Goal: Task Accomplishment & Management: Use online tool/utility

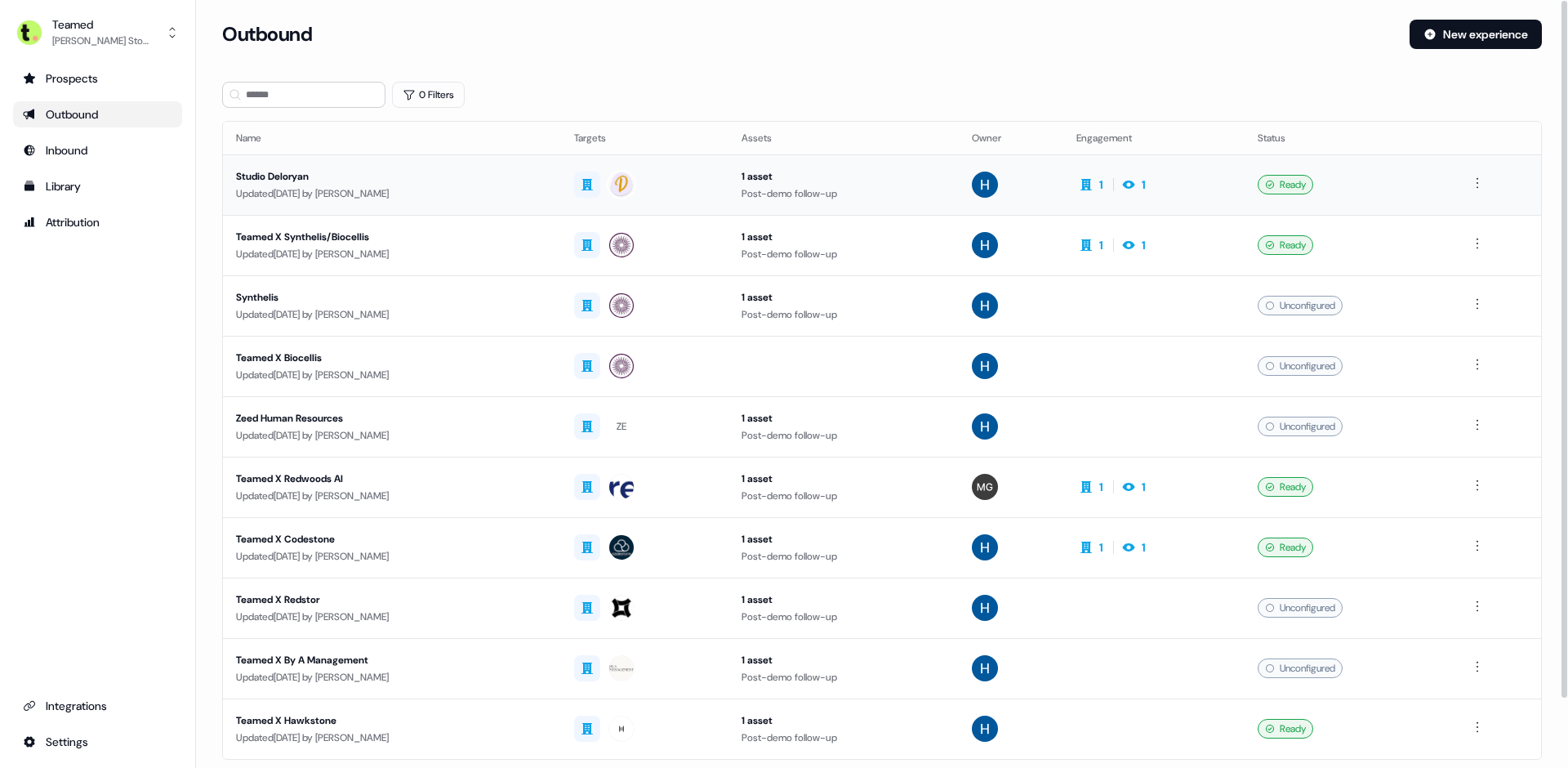
click at [306, 169] on div "Studio Deloryan" at bounding box center [392, 175] width 312 height 16
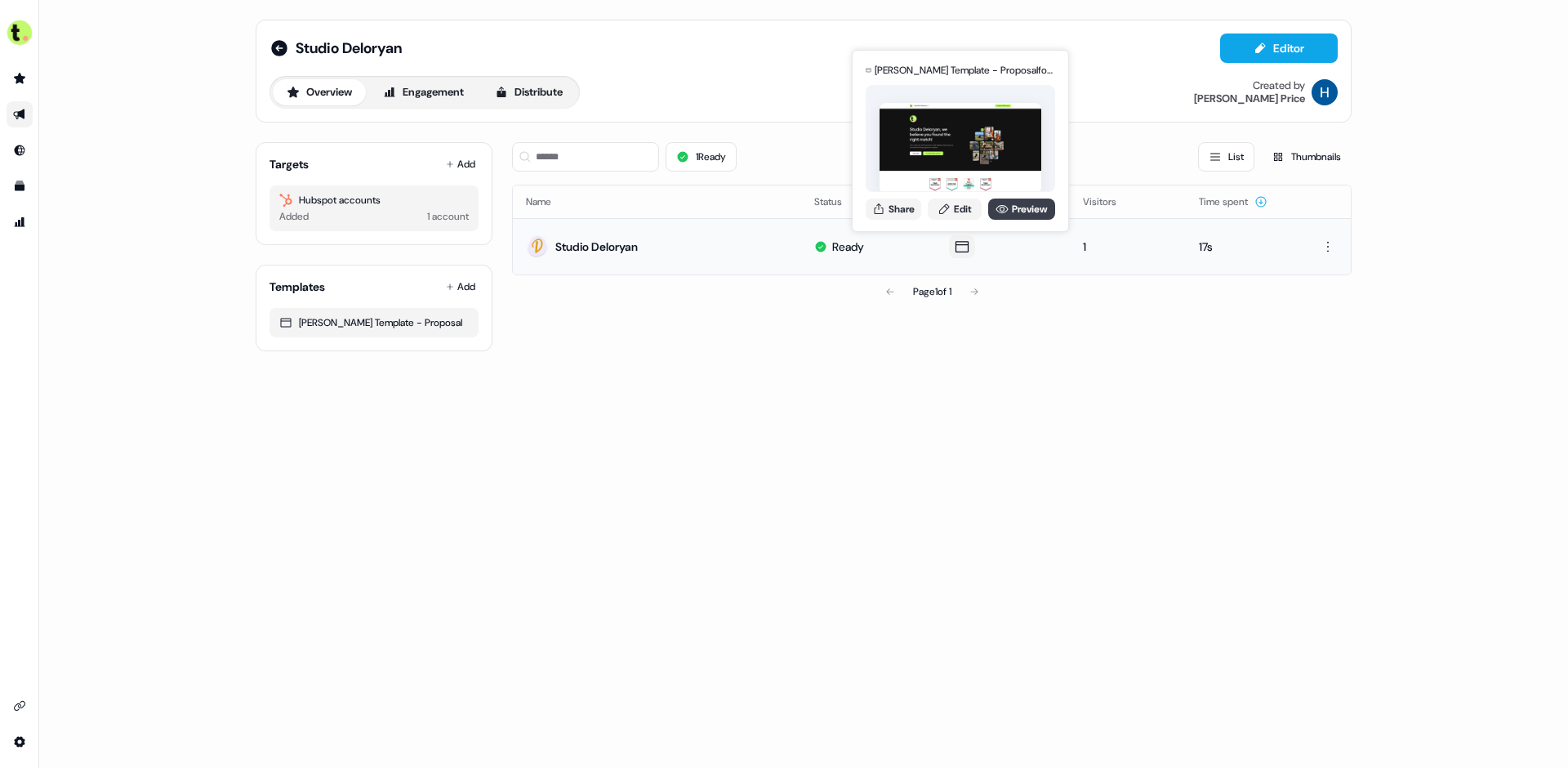
click at [1017, 216] on link "Preview" at bounding box center [1021, 209] width 67 height 22
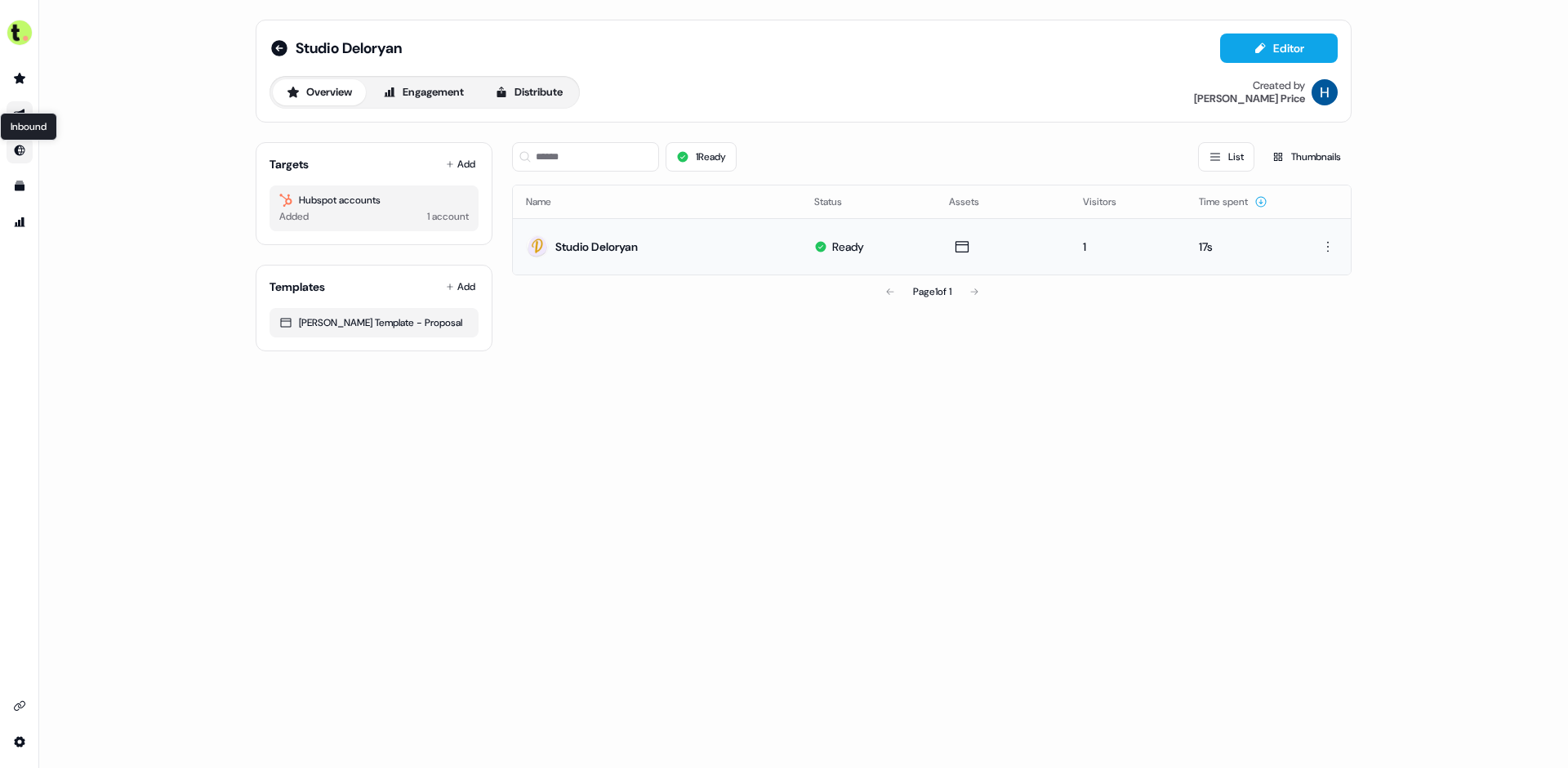
click at [18, 147] on icon "Go to Inbound" at bounding box center [20, 150] width 10 height 10
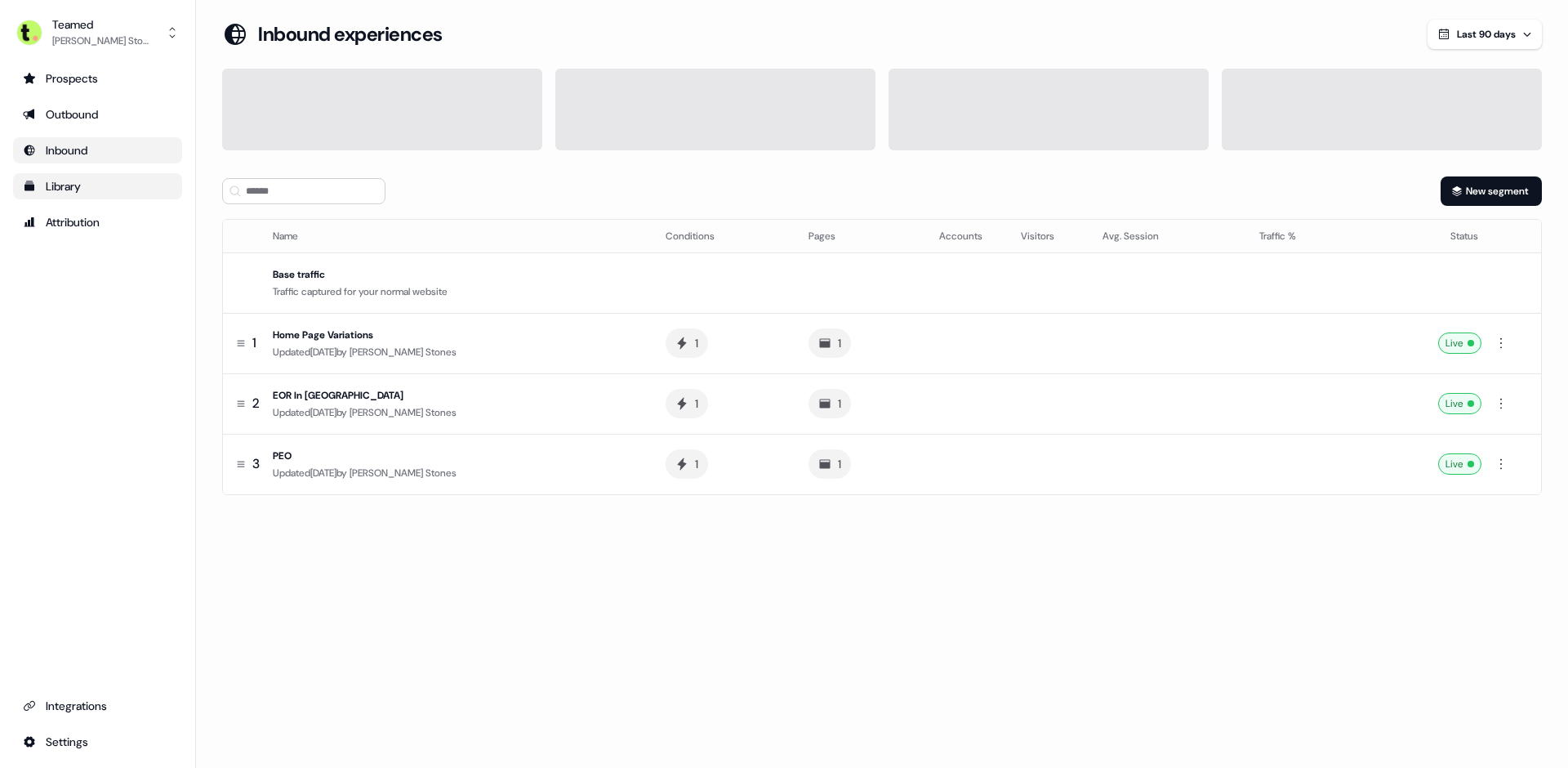
click at [62, 182] on div "Library" at bounding box center [97, 186] width 149 height 16
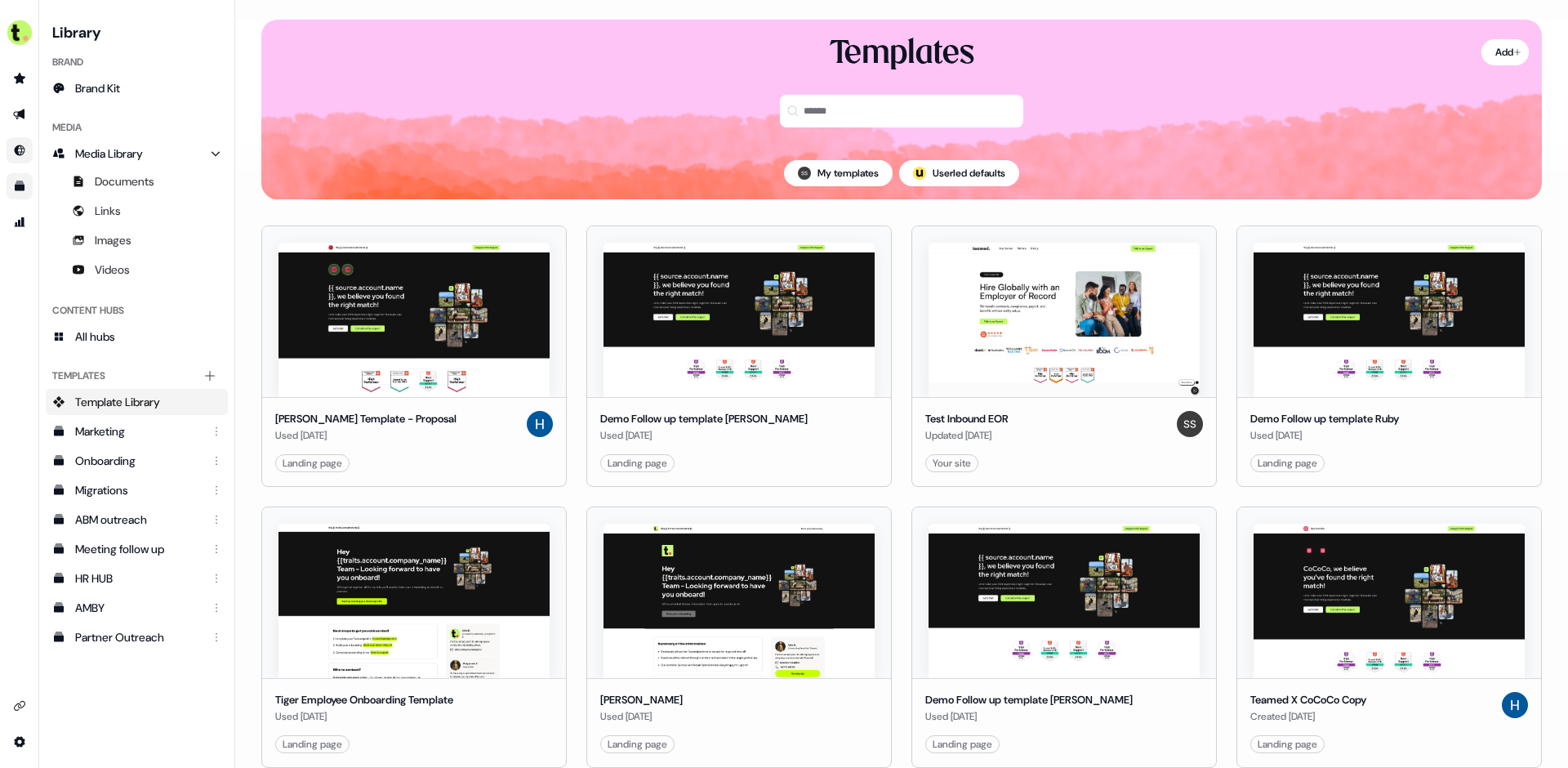
click at [23, 143] on link "Go to Inbound" at bounding box center [20, 150] width 26 height 26
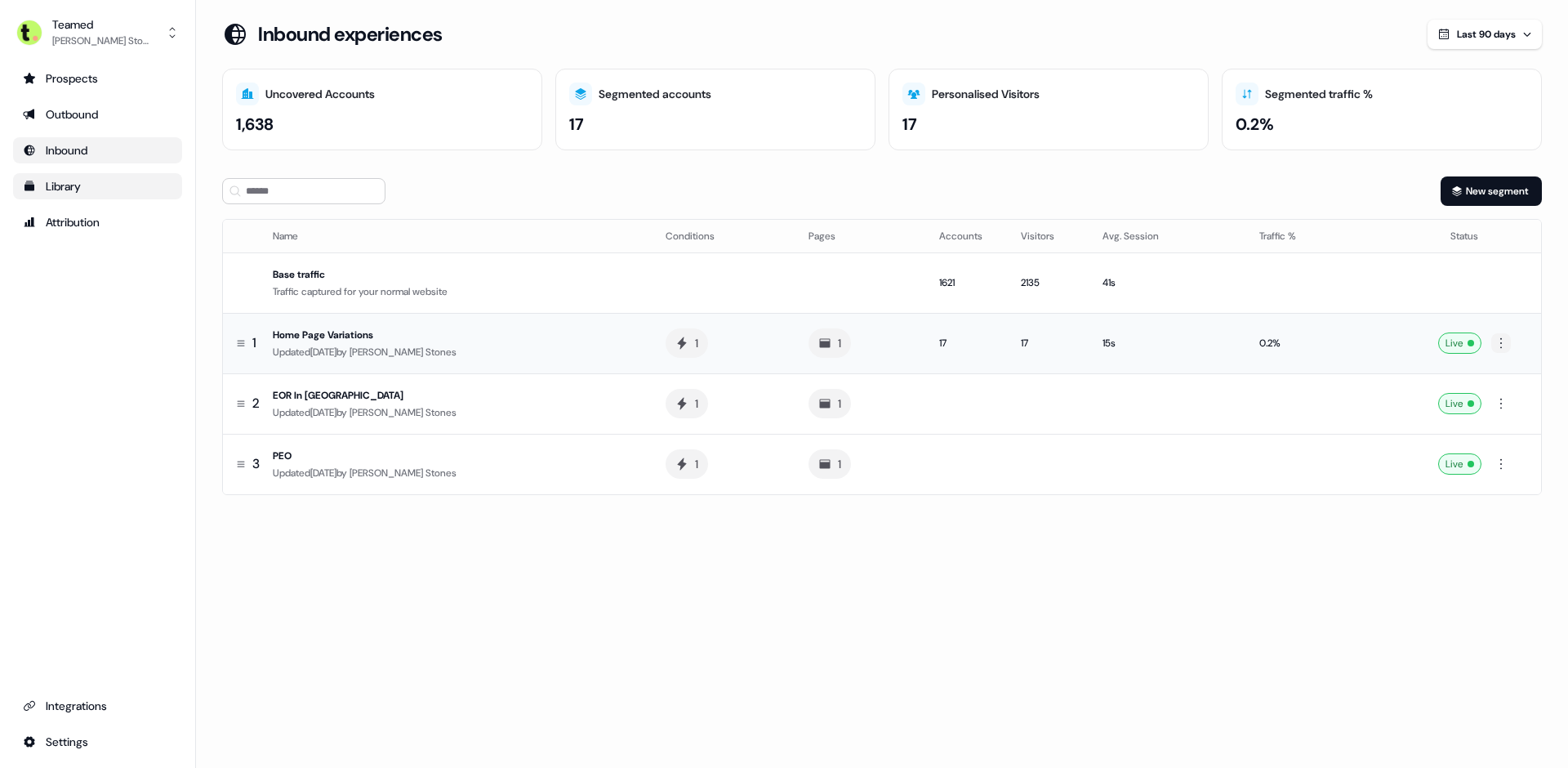
click at [1510, 348] on html "For the best experience switch devices to a bigger screen. Go to [DOMAIN_NAME] …" at bounding box center [784, 384] width 1568 height 768
click at [1292, 351] on html "For the best experience switch devices to a bigger screen. Go to [DOMAIN_NAME] …" at bounding box center [784, 384] width 1568 height 768
click at [378, 330] on div "Home Page Variations" at bounding box center [455, 334] width 366 height 16
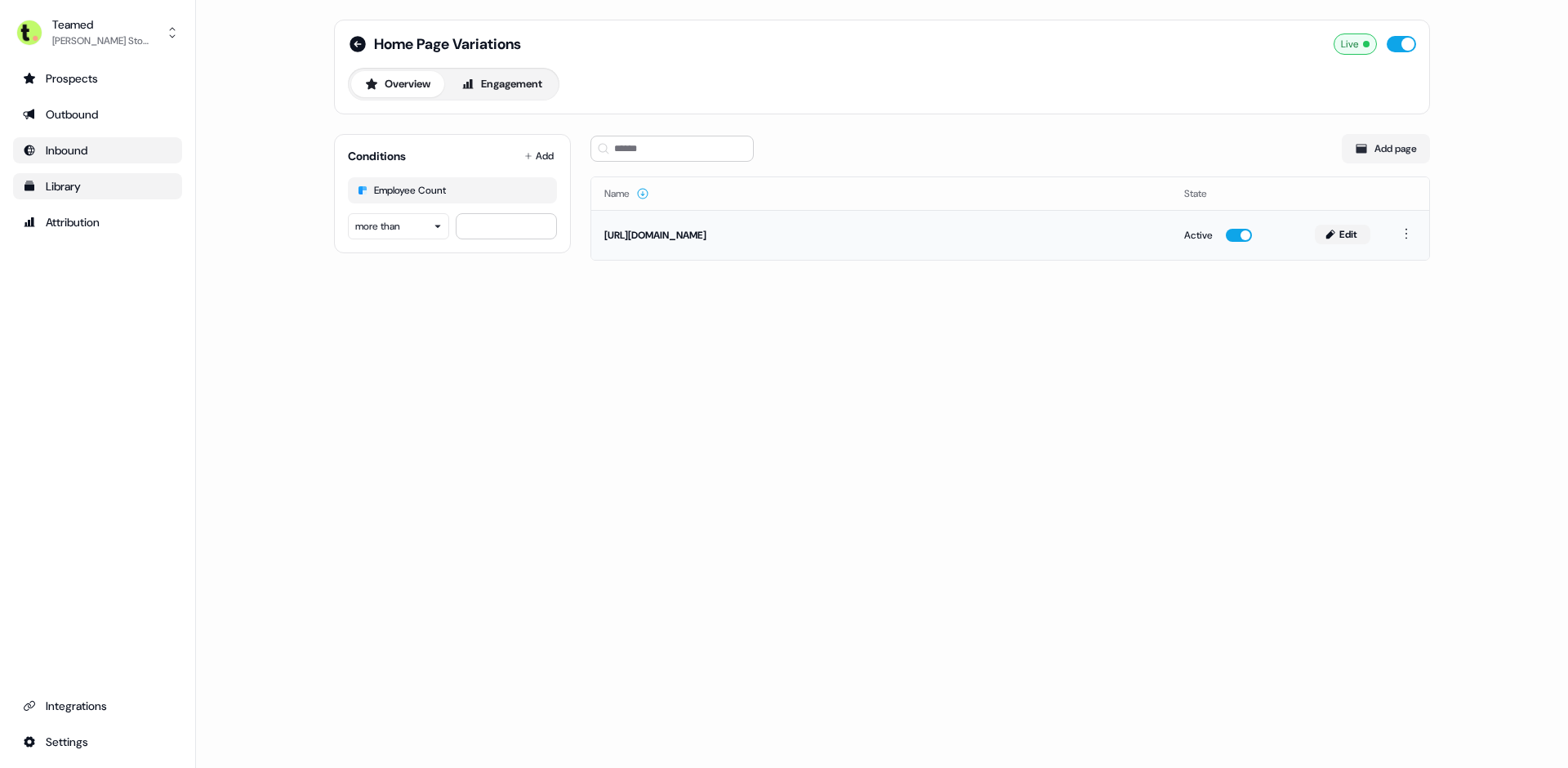
click at [1344, 238] on button "Edit" at bounding box center [1342, 234] width 55 height 20
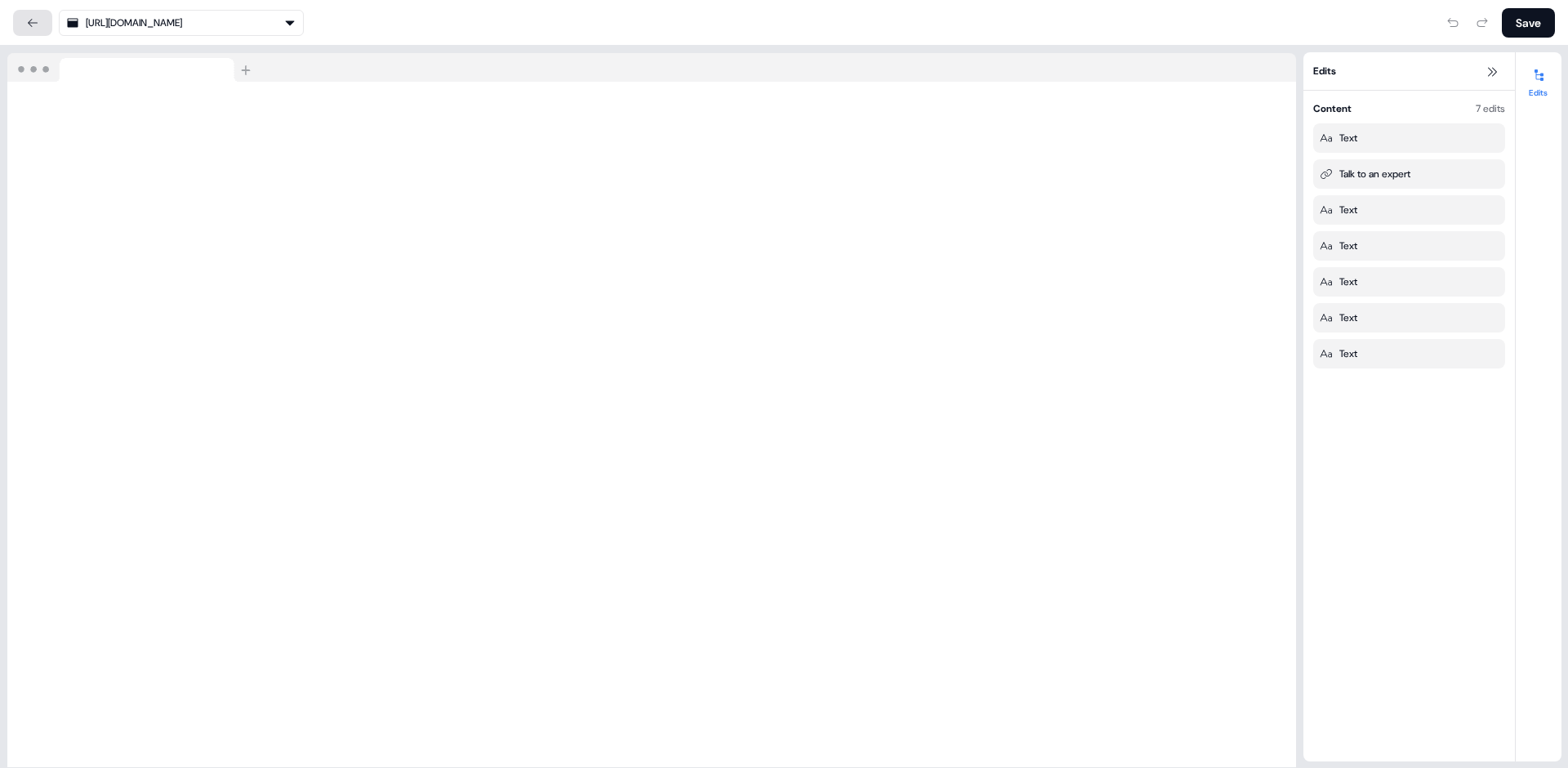
click at [38, 17] on icon at bounding box center [33, 23] width 13 height 13
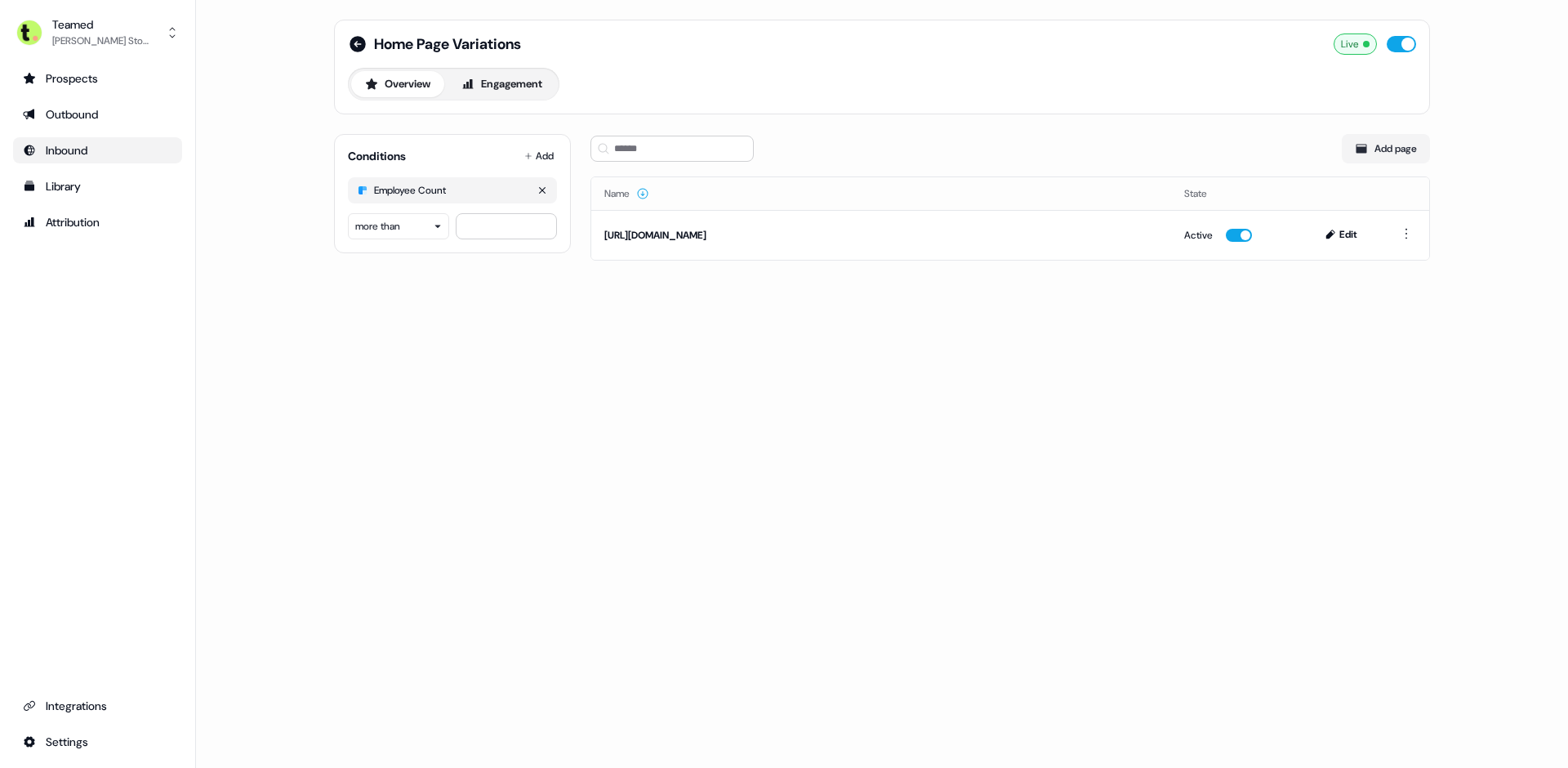
click at [504, 189] on div "Employee Count" at bounding box center [452, 190] width 209 height 26
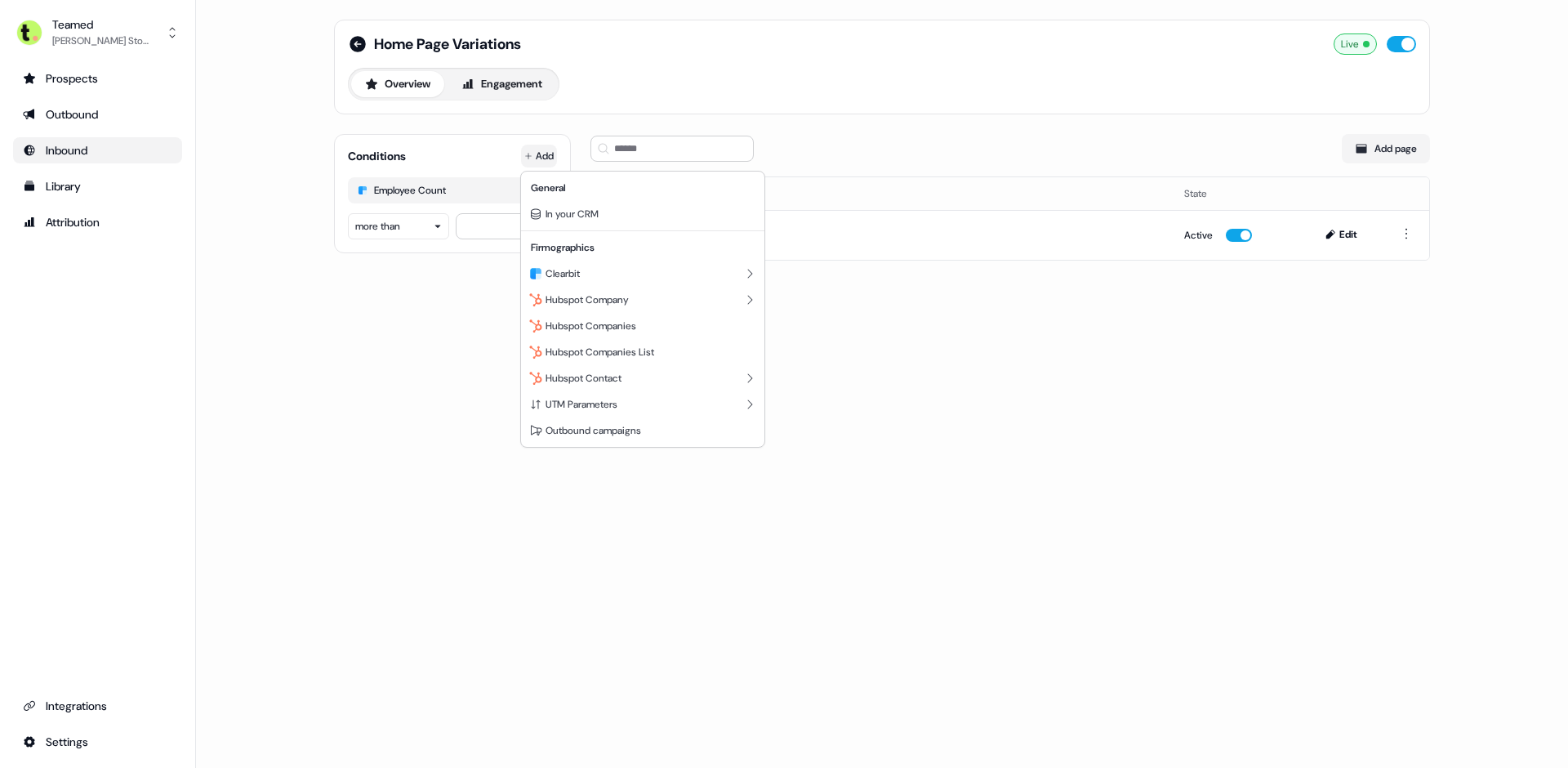
click at [542, 156] on html "For the best experience switch devices to a bigger screen. Go to [DOMAIN_NAME] …" at bounding box center [784, 384] width 1568 height 768
click at [614, 299] on span "Hubspot Company" at bounding box center [587, 300] width 83 height 13
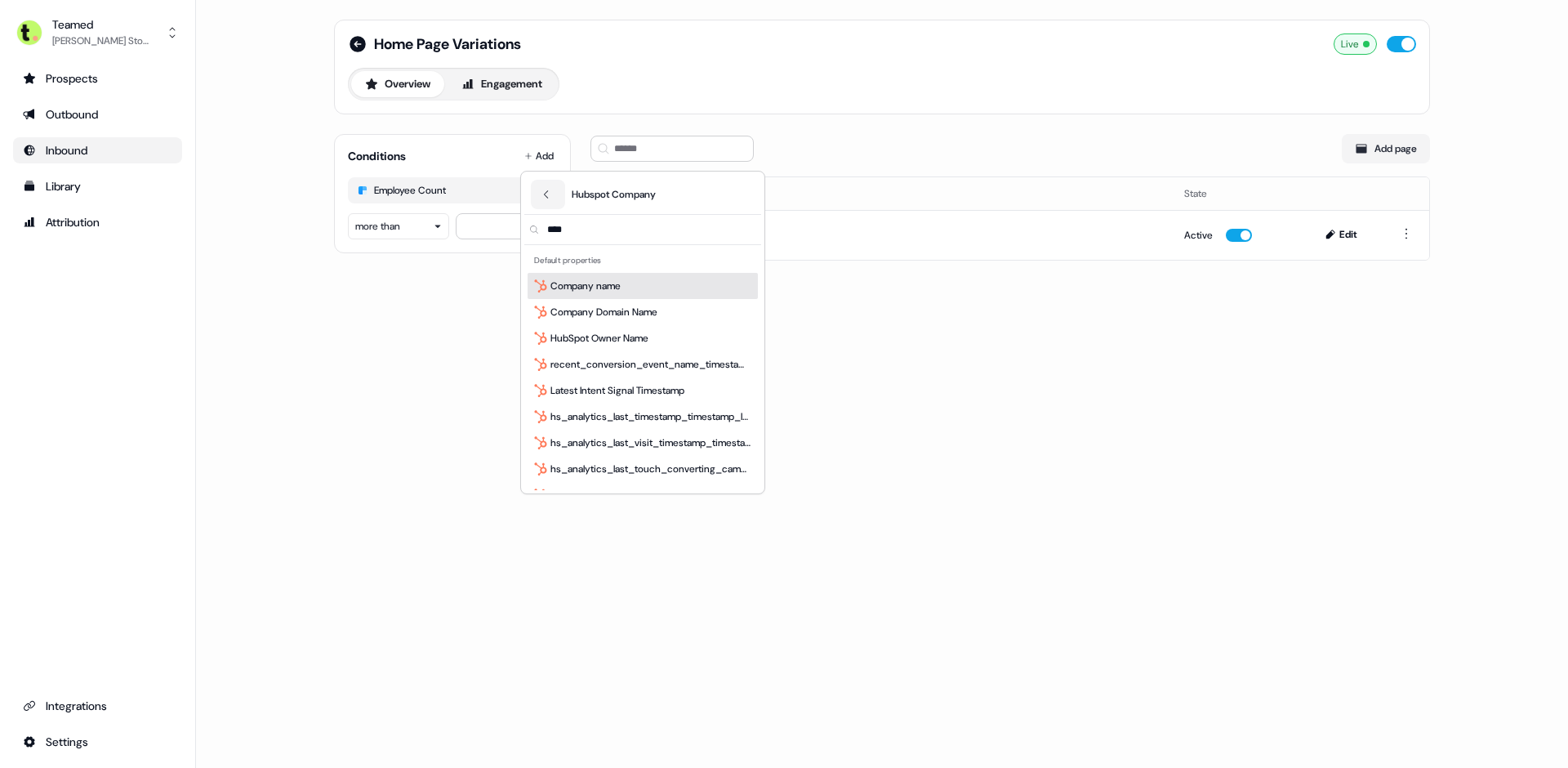
type input "****"
click at [623, 282] on div "Company name" at bounding box center [643, 286] width 231 height 26
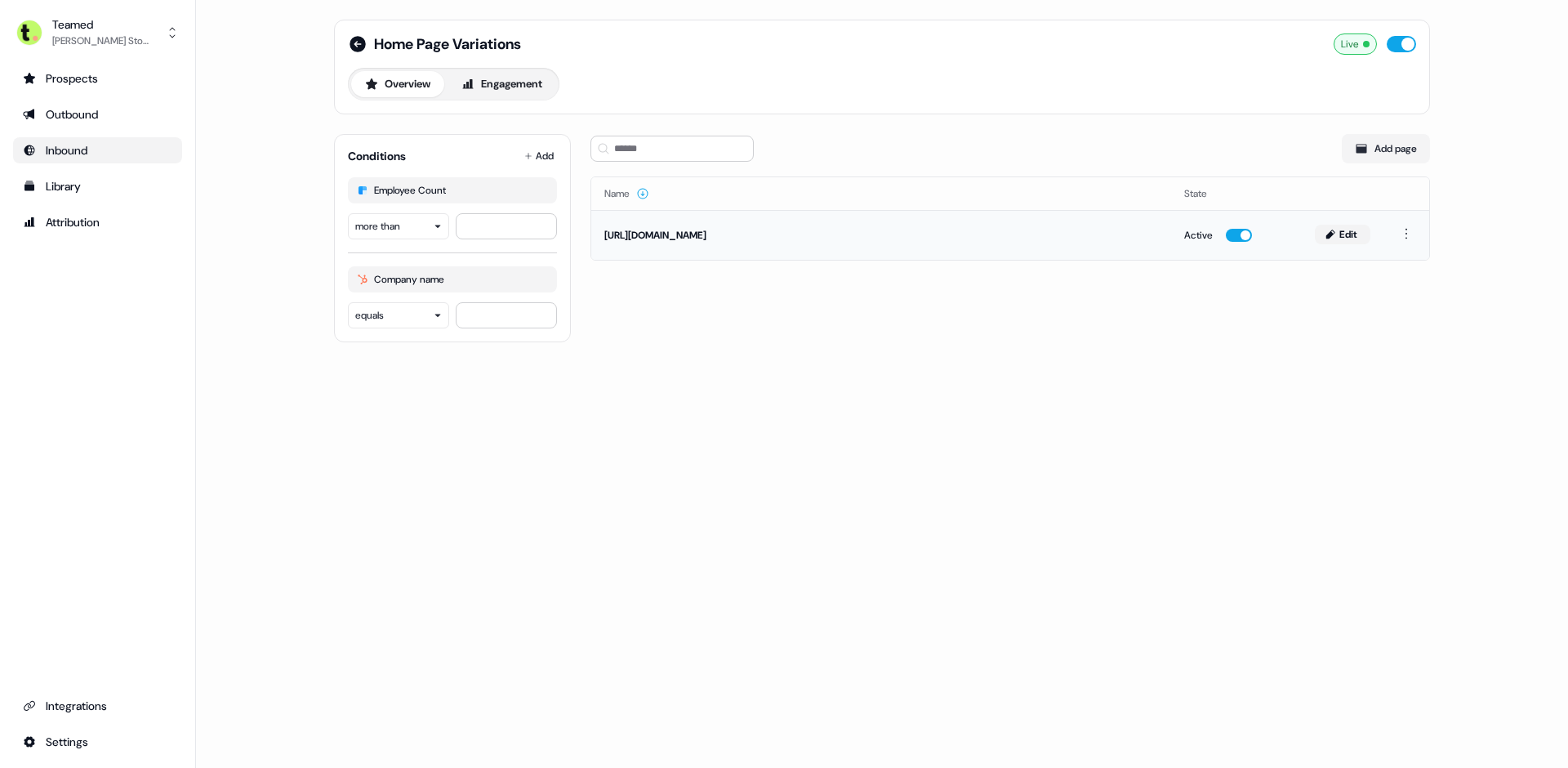
click at [1351, 237] on button "Edit" at bounding box center [1342, 234] width 55 height 20
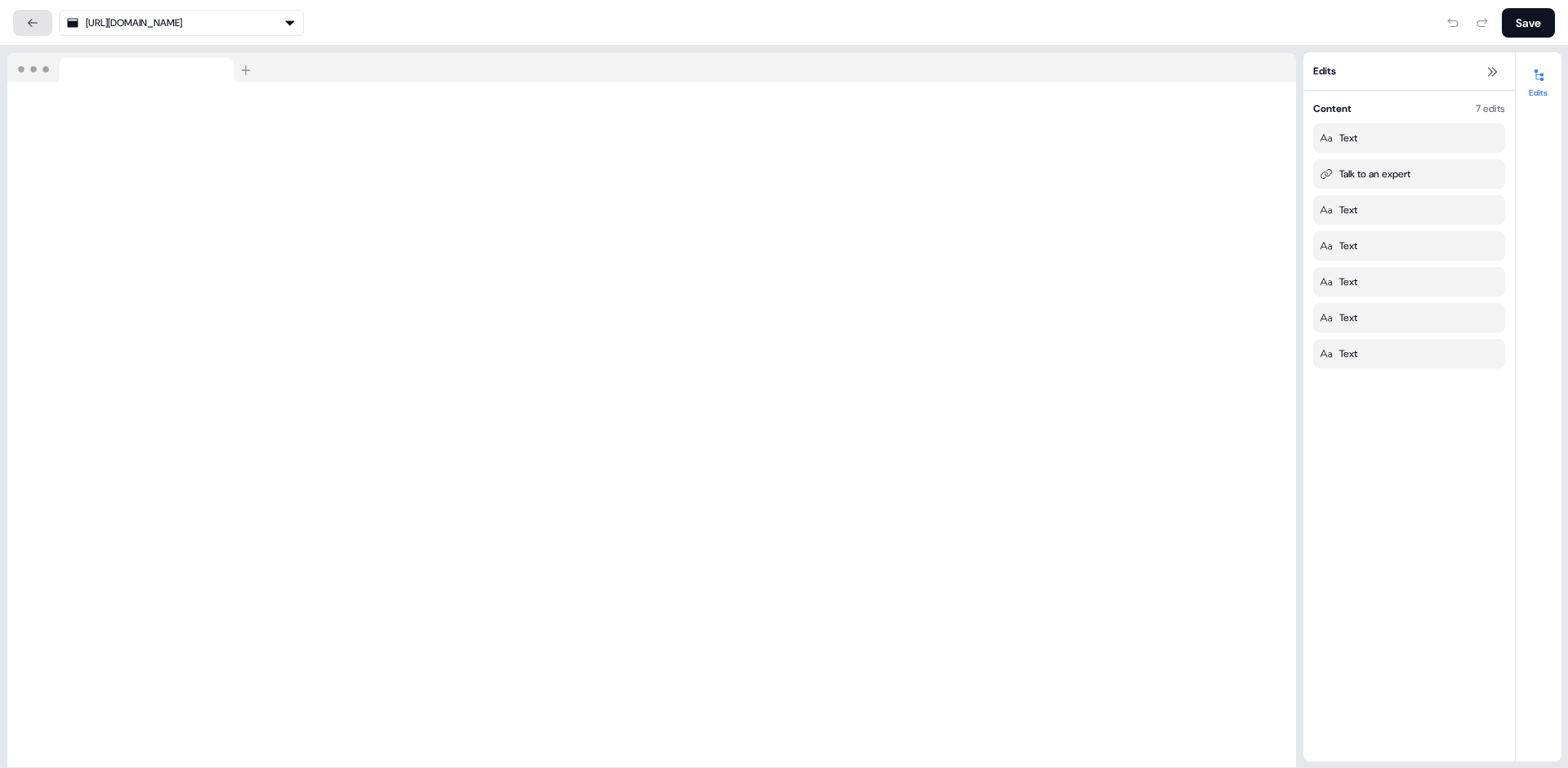
click at [41, 23] on link at bounding box center [33, 23] width 39 height 26
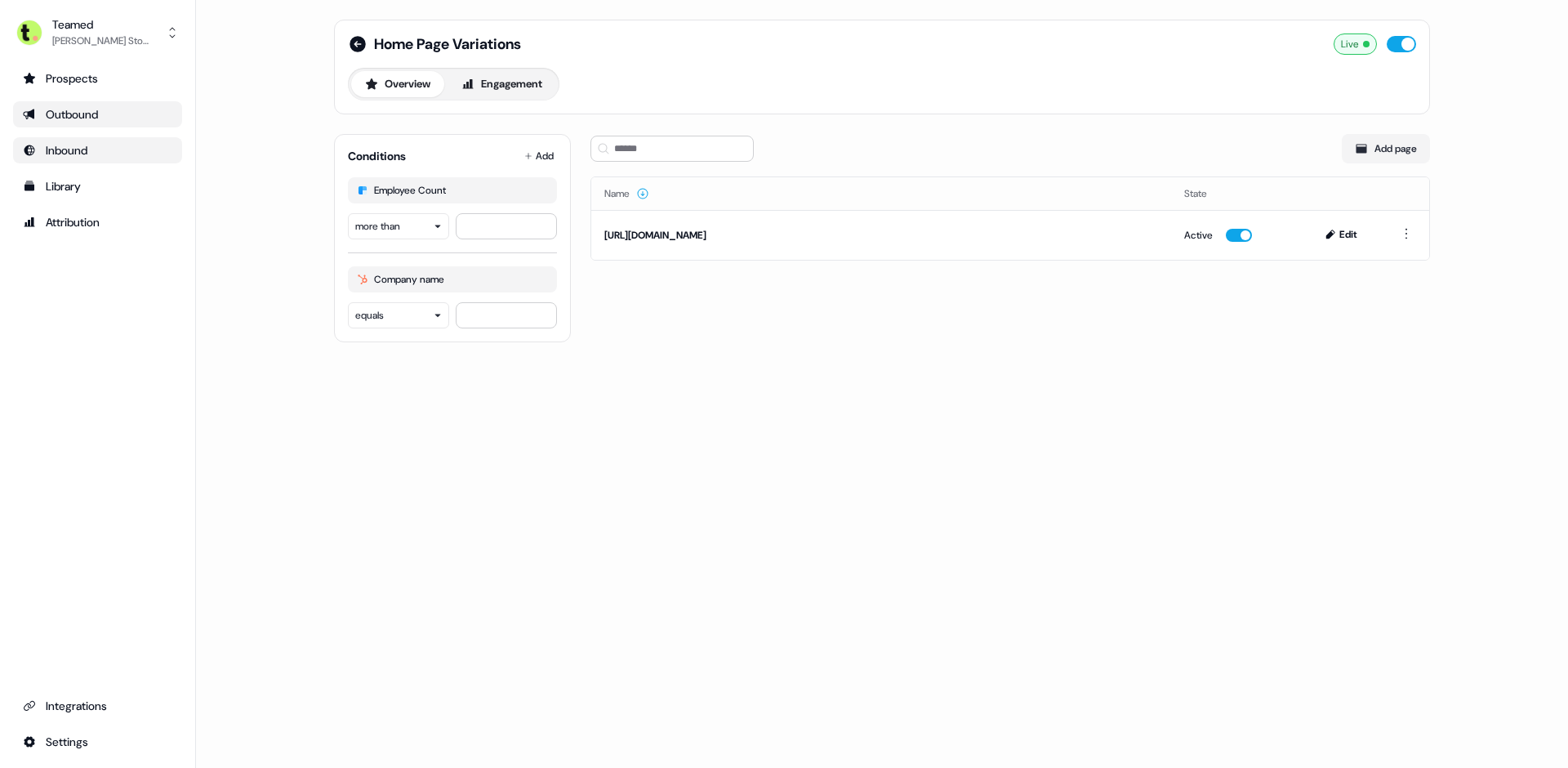
click at [127, 108] on div "Outbound" at bounding box center [97, 113] width 149 height 16
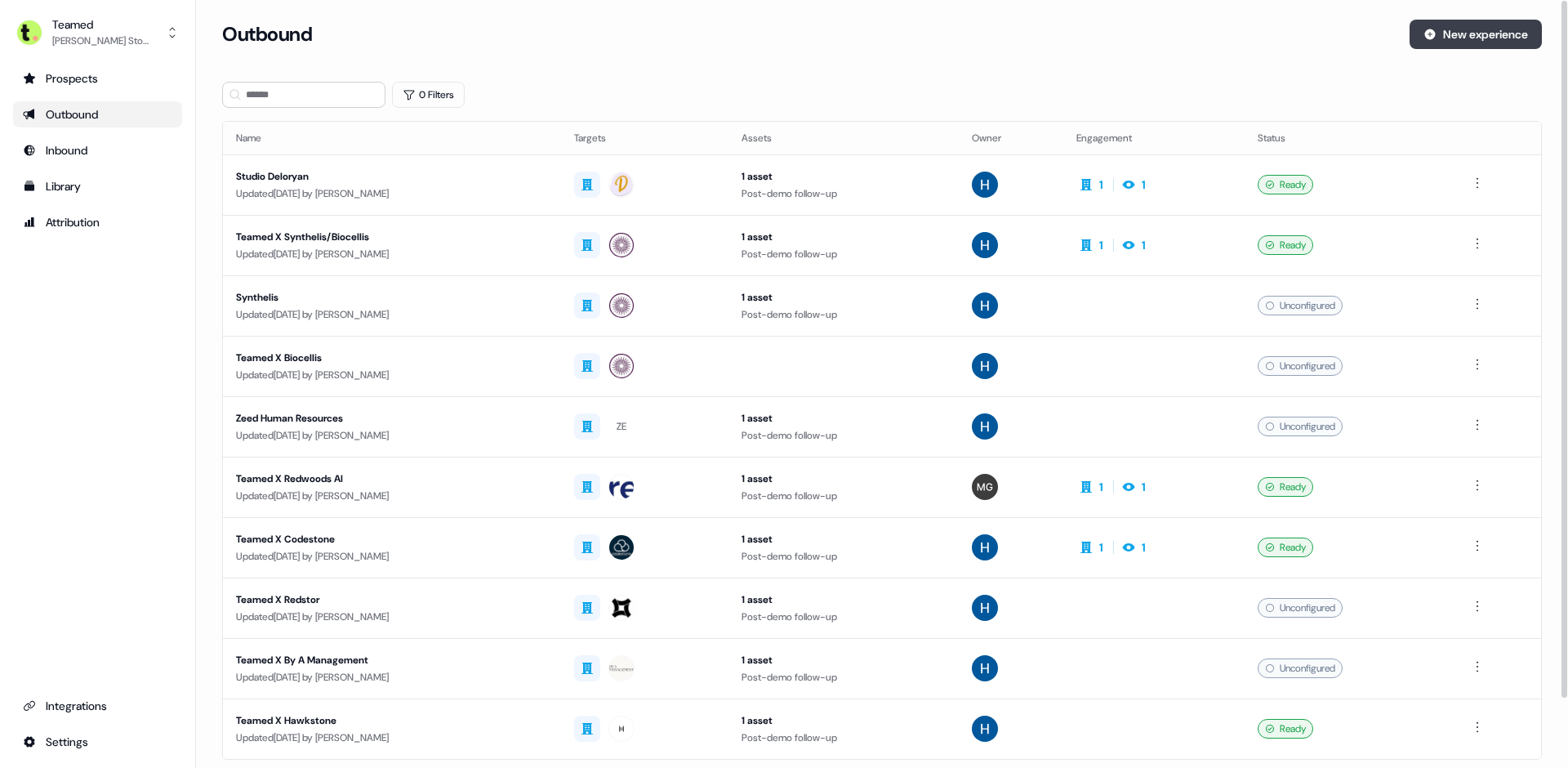
click at [1496, 43] on button "New experience" at bounding box center [1475, 34] width 132 height 29
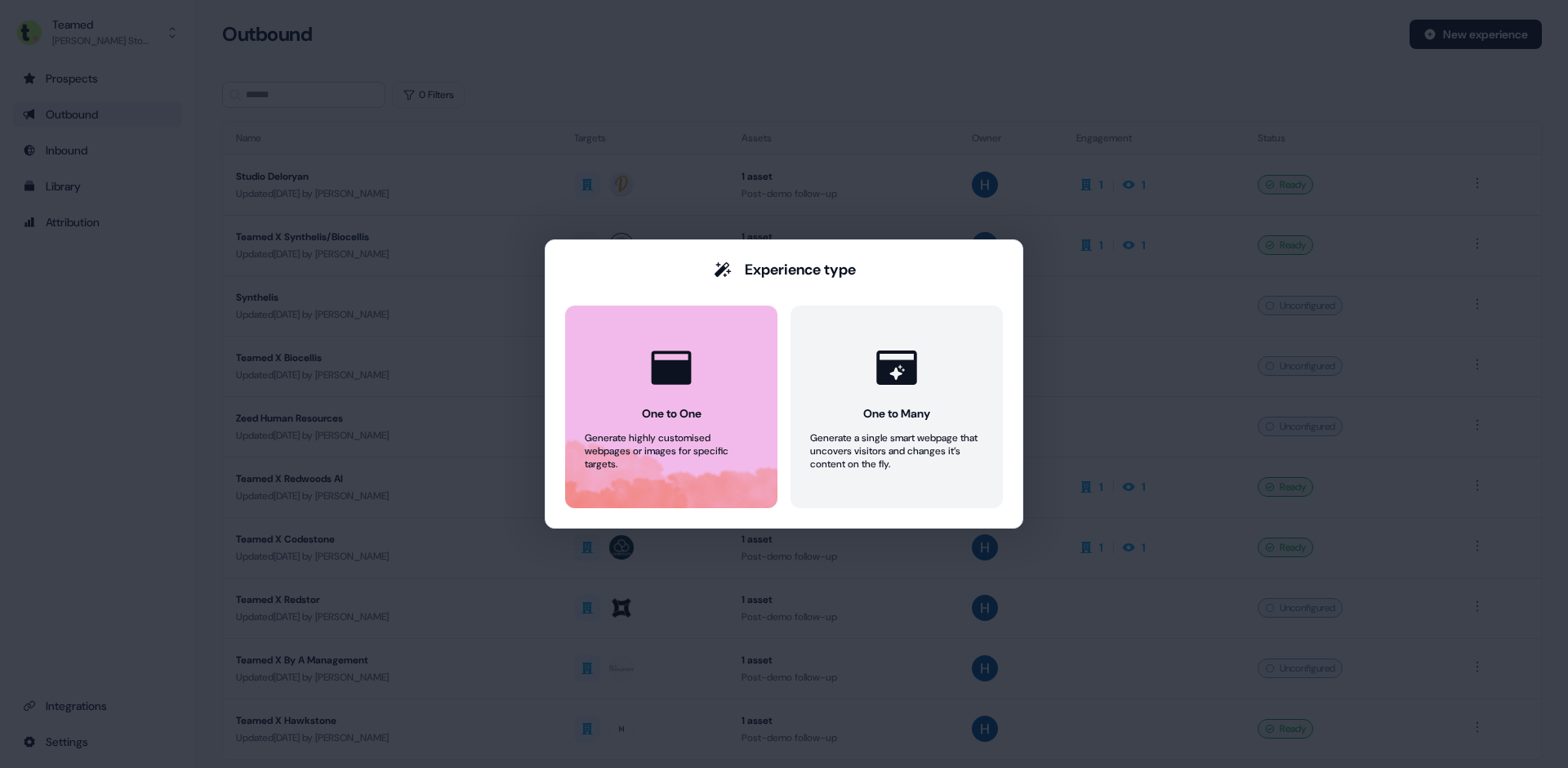
click at [749, 397] on button "One to One Generate highly customised webpages or images for specific targets." at bounding box center [671, 407] width 212 height 203
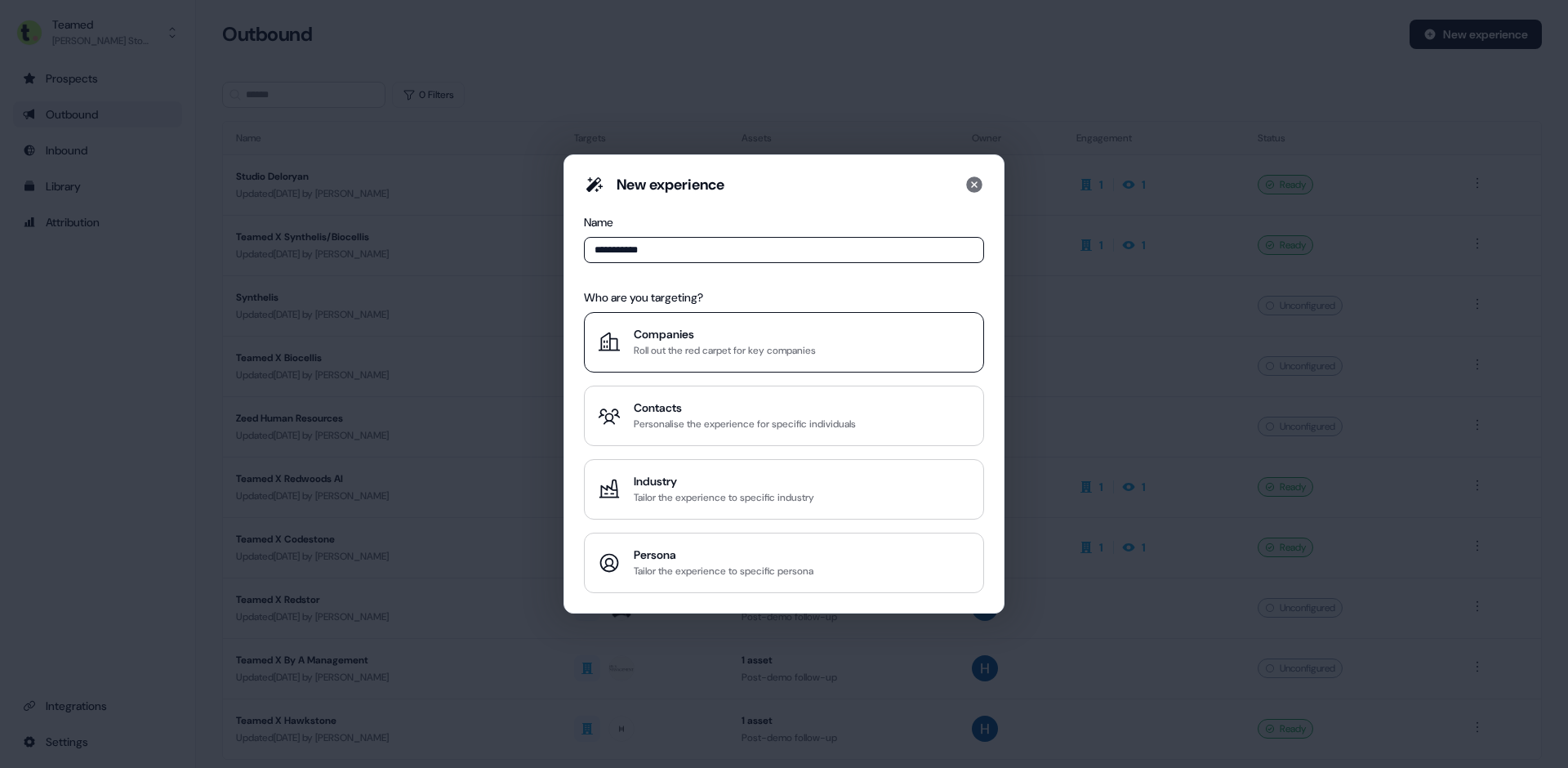
type input "**********"
click at [789, 337] on div "Companies" at bounding box center [724, 334] width 182 height 16
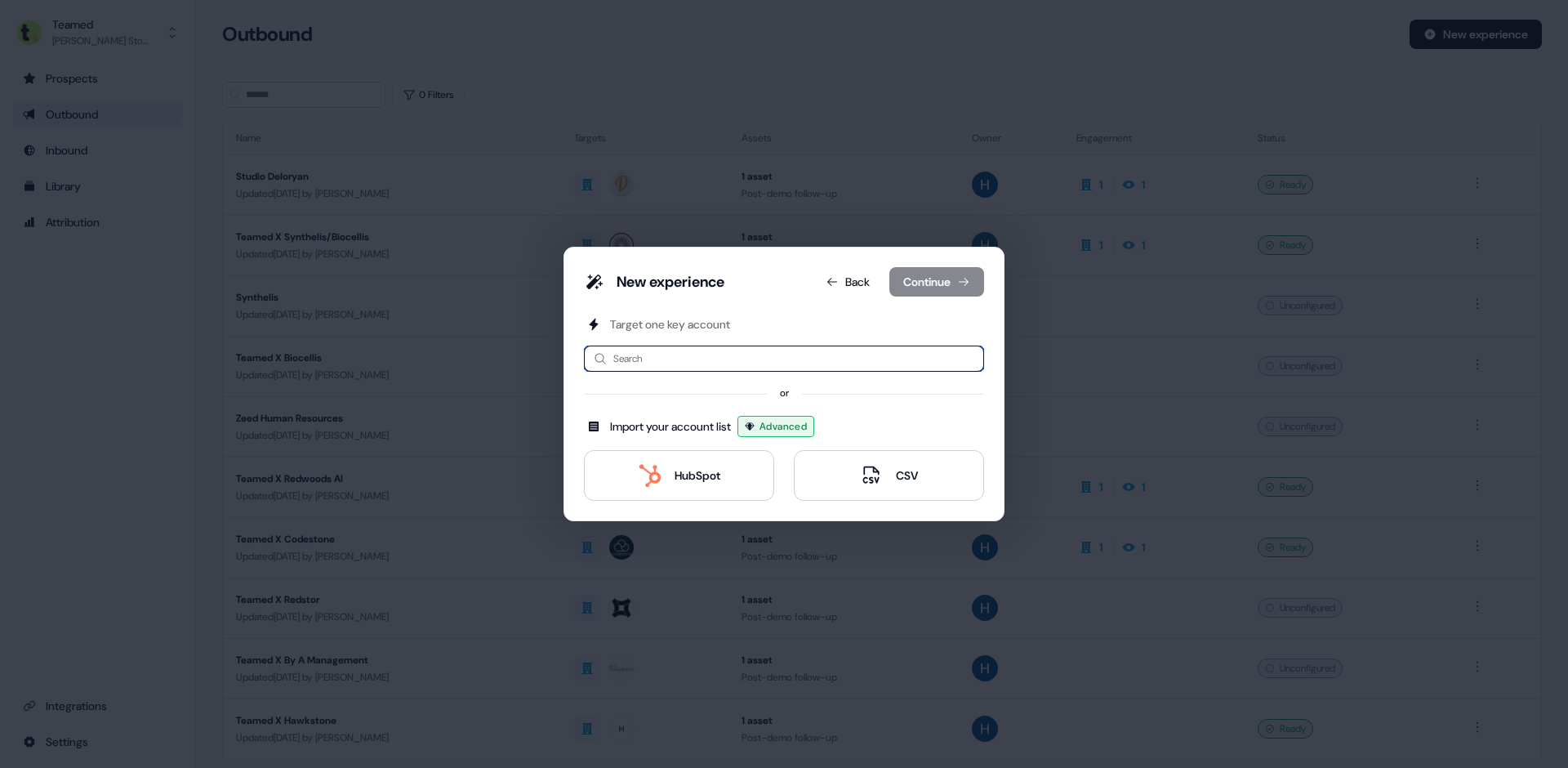
click at [756, 363] on input at bounding box center [784, 358] width 400 height 26
type input "*"
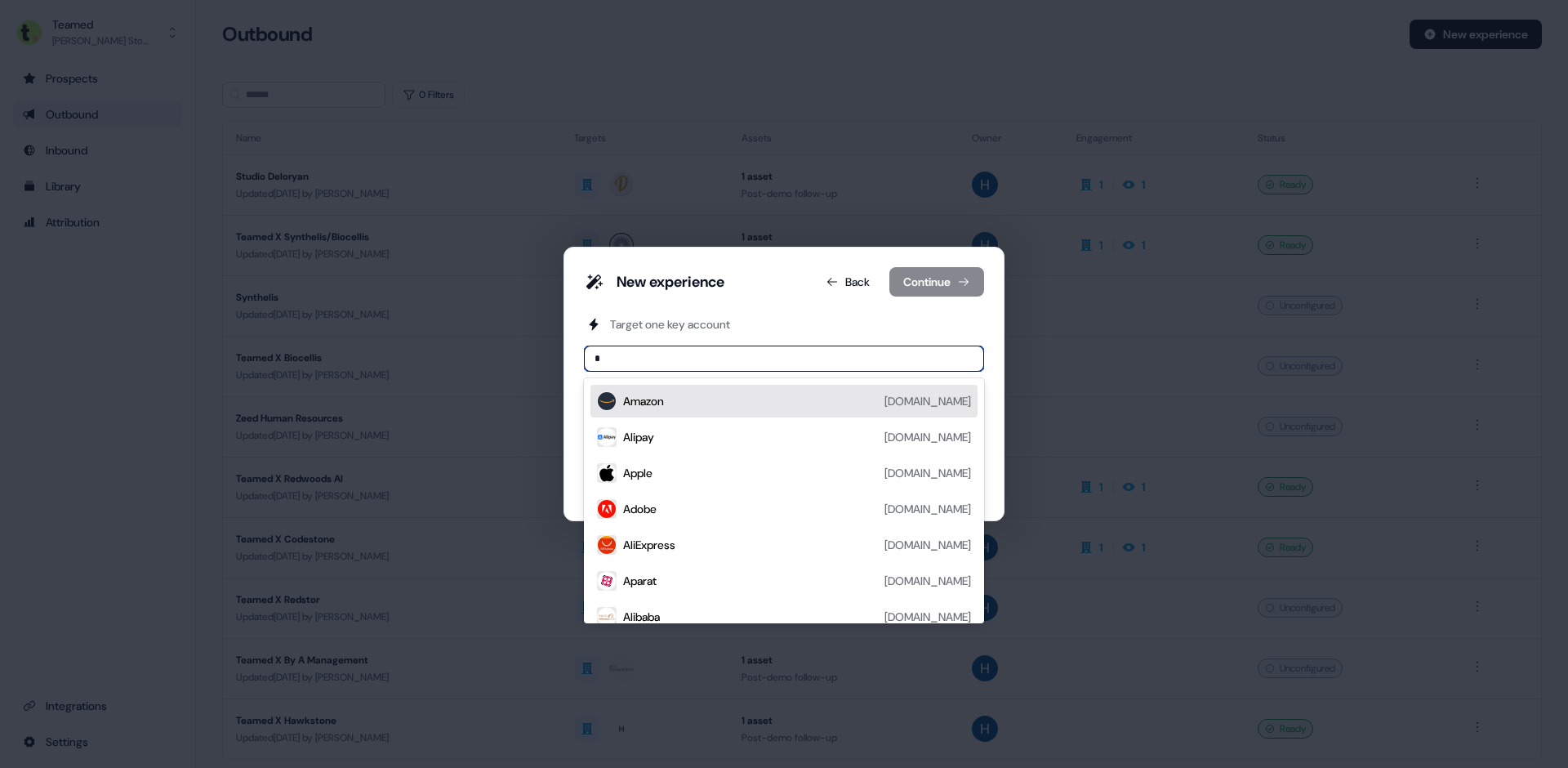
click at [724, 385] on div "Amazon [DOMAIN_NAME]" at bounding box center [784, 400] width 387 height 33
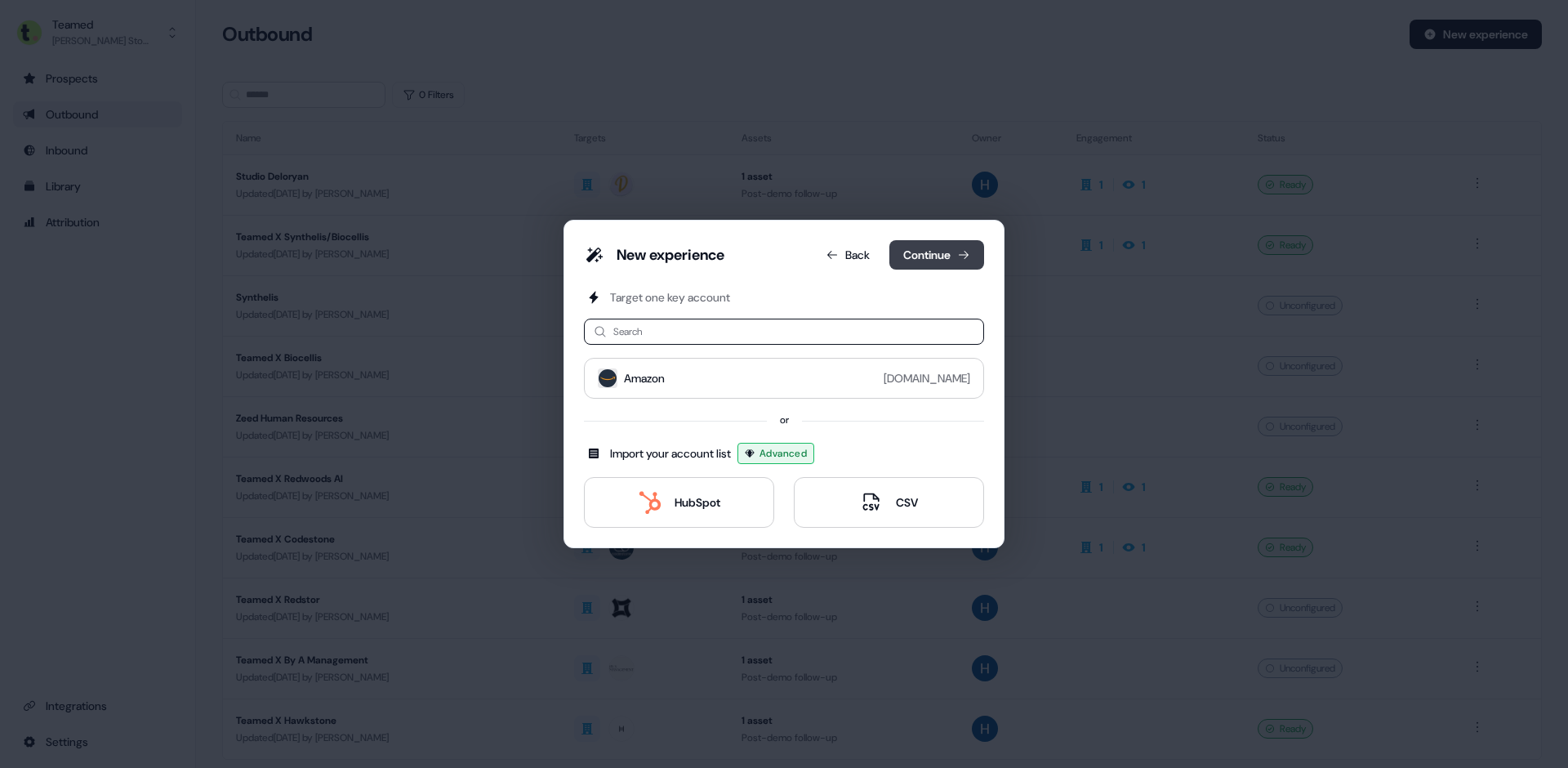
click at [902, 266] on button "Continue" at bounding box center [936, 254] width 95 height 29
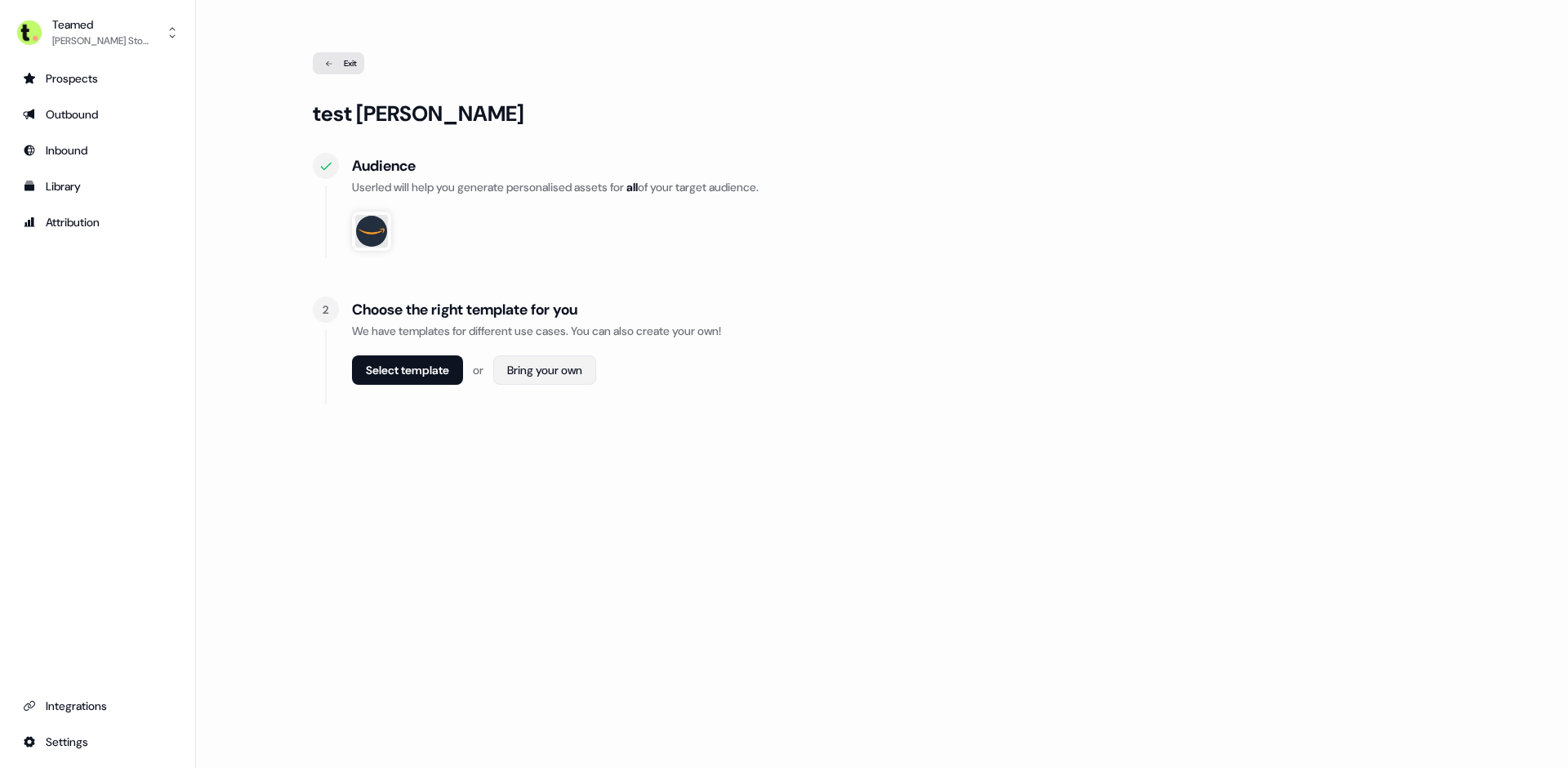
click at [524, 367] on html "For the best experience switch devices to a bigger screen. Go to [DOMAIN_NAME] …" at bounding box center [784, 384] width 1568 height 768
click at [548, 408] on span "Webpage" at bounding box center [549, 406] width 42 height 13
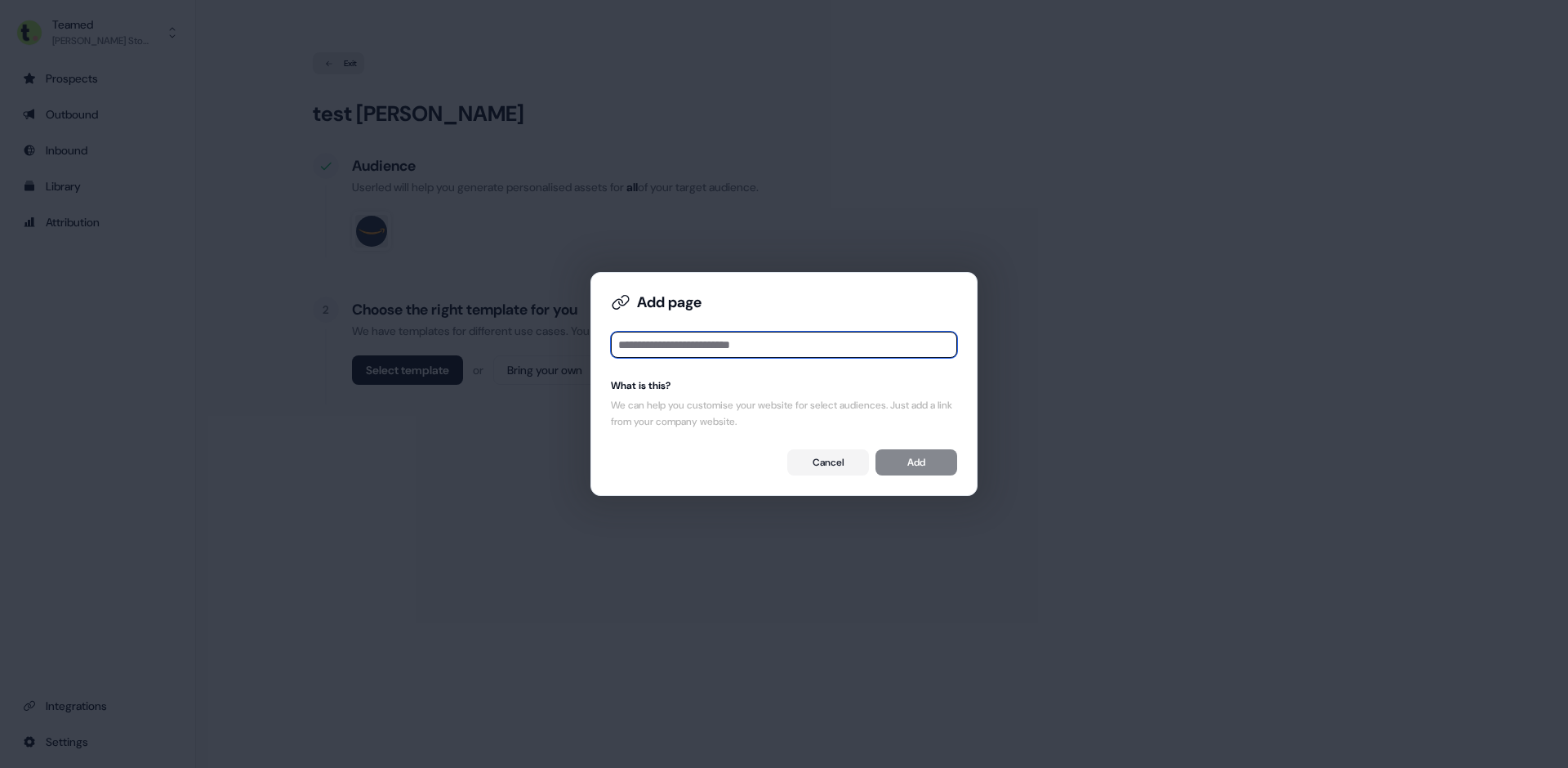
paste input "**********"
type input "**********"
click at [922, 472] on button "Add" at bounding box center [916, 462] width 82 height 26
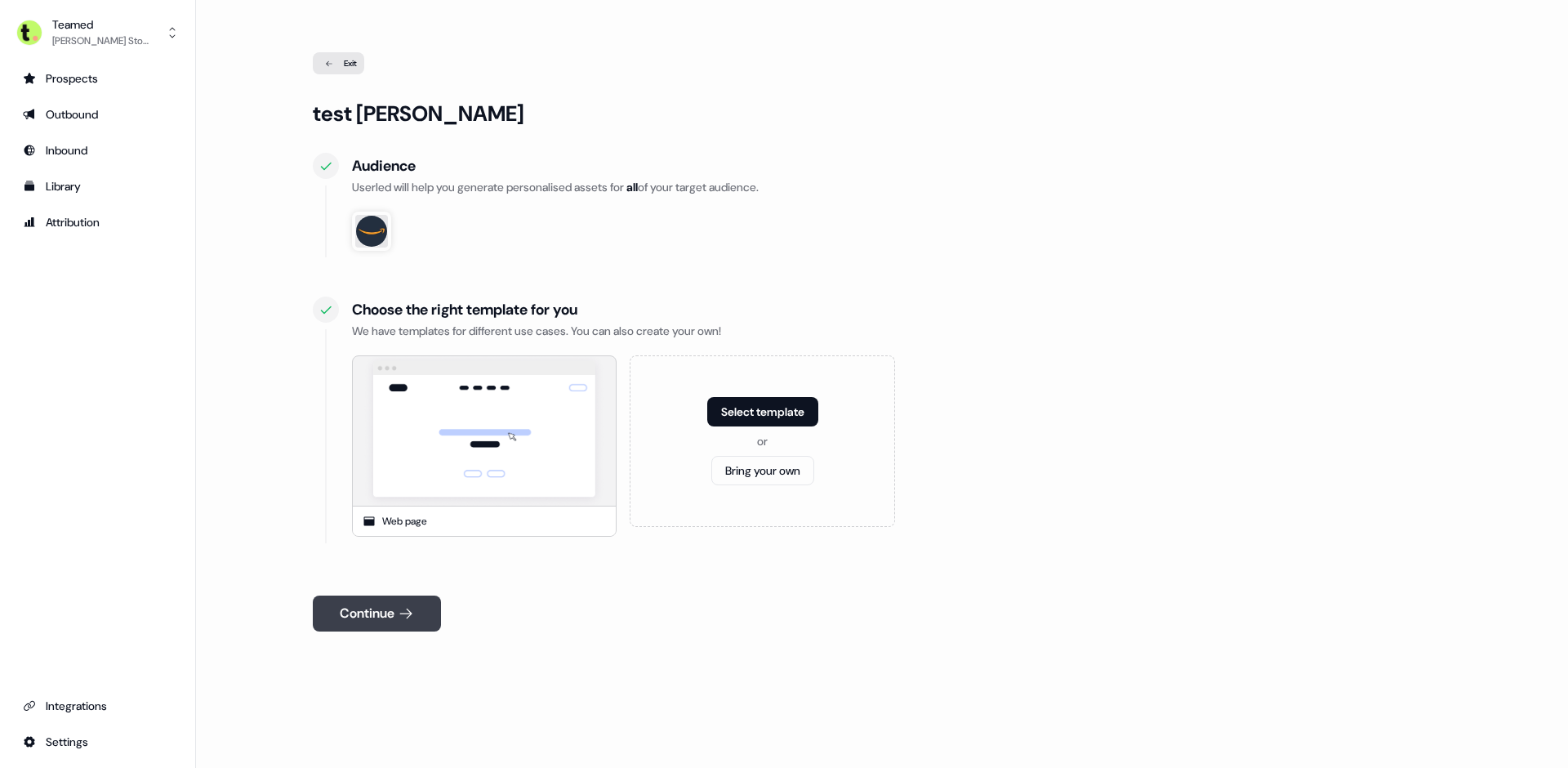
click at [418, 623] on button "Continue" at bounding box center [377, 613] width 128 height 36
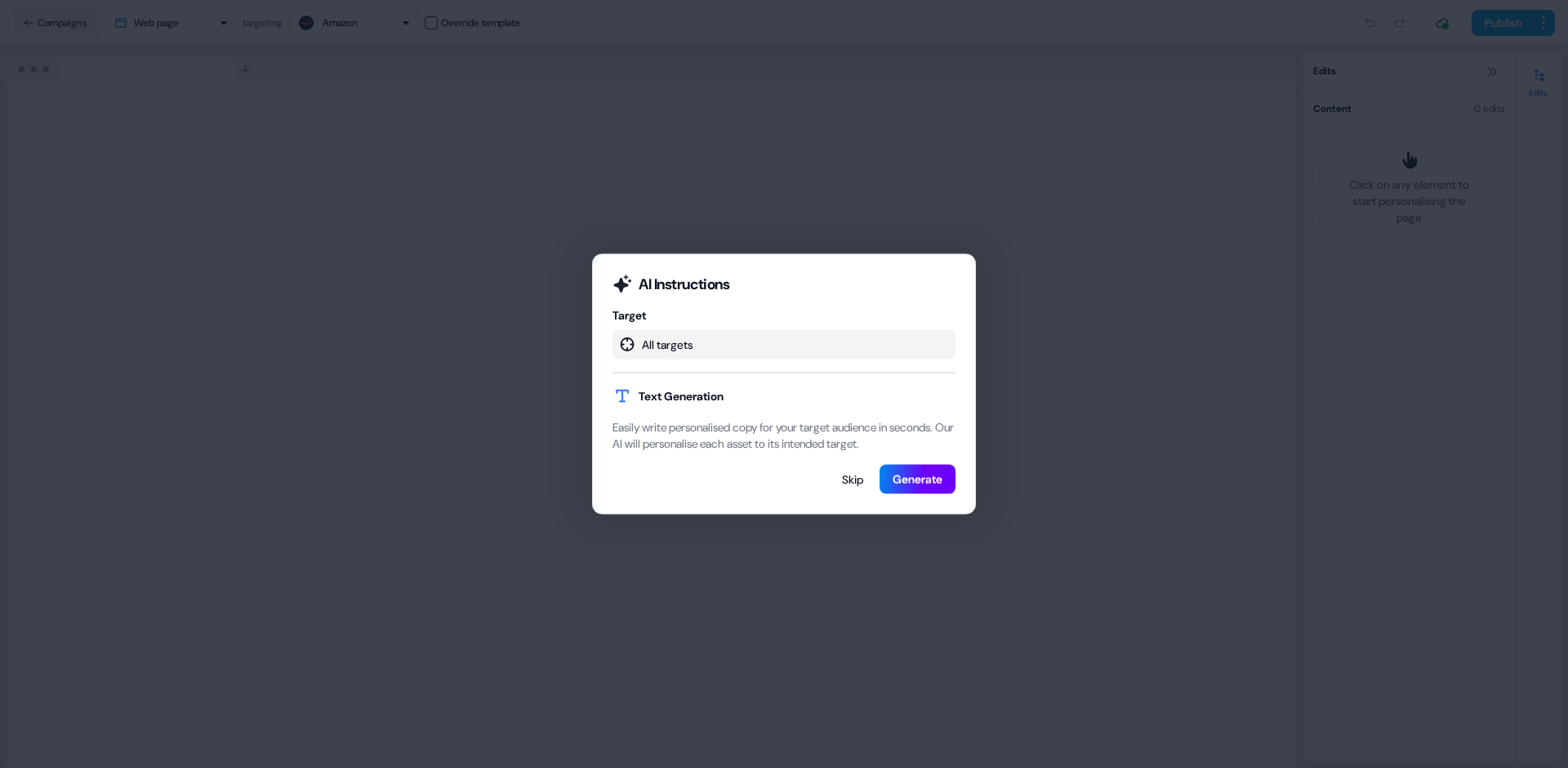
click at [930, 489] on button "Generate" at bounding box center [917, 479] width 76 height 29
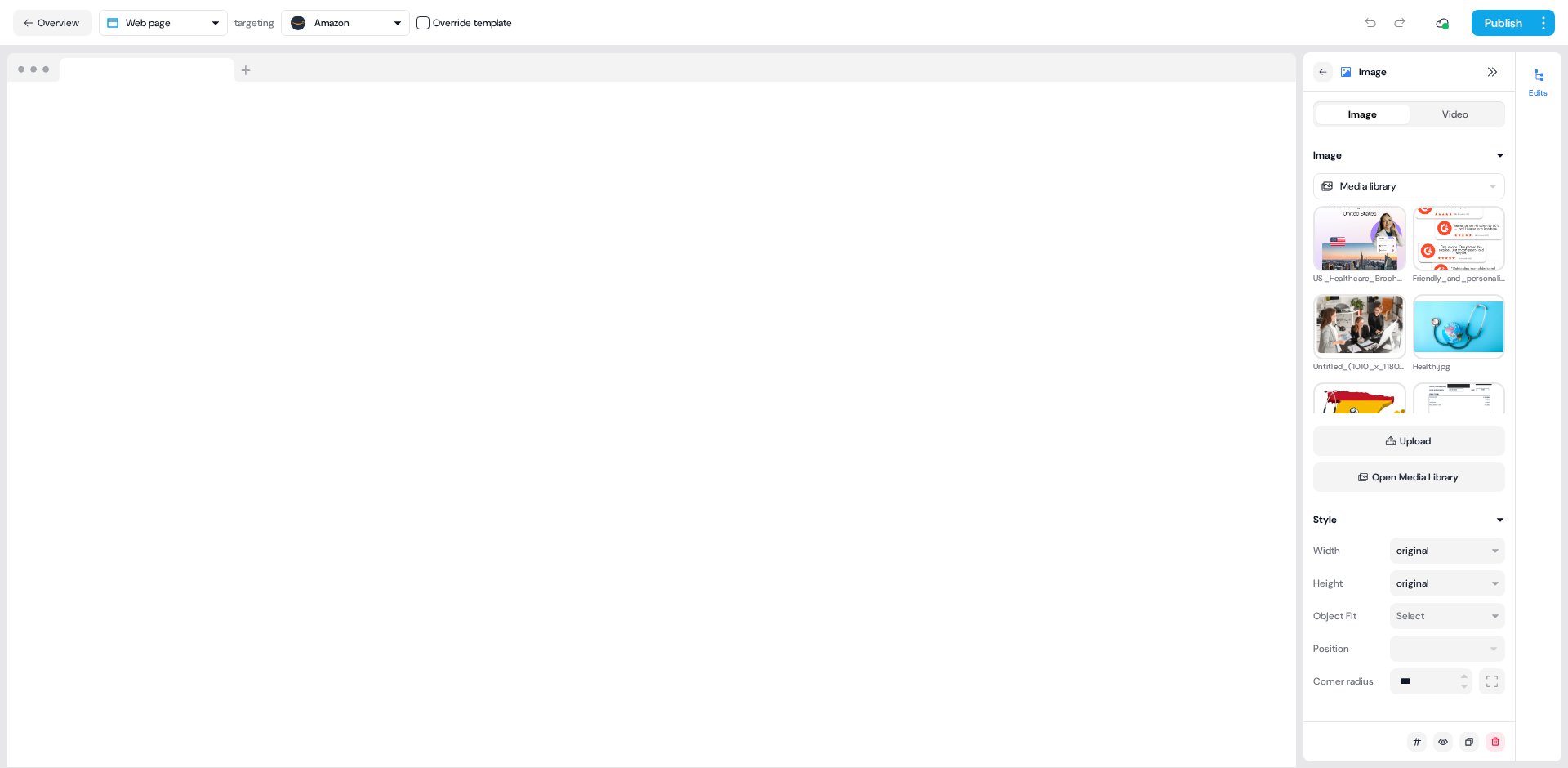
click at [392, 18] on div "Amazon" at bounding box center [346, 23] width 114 height 20
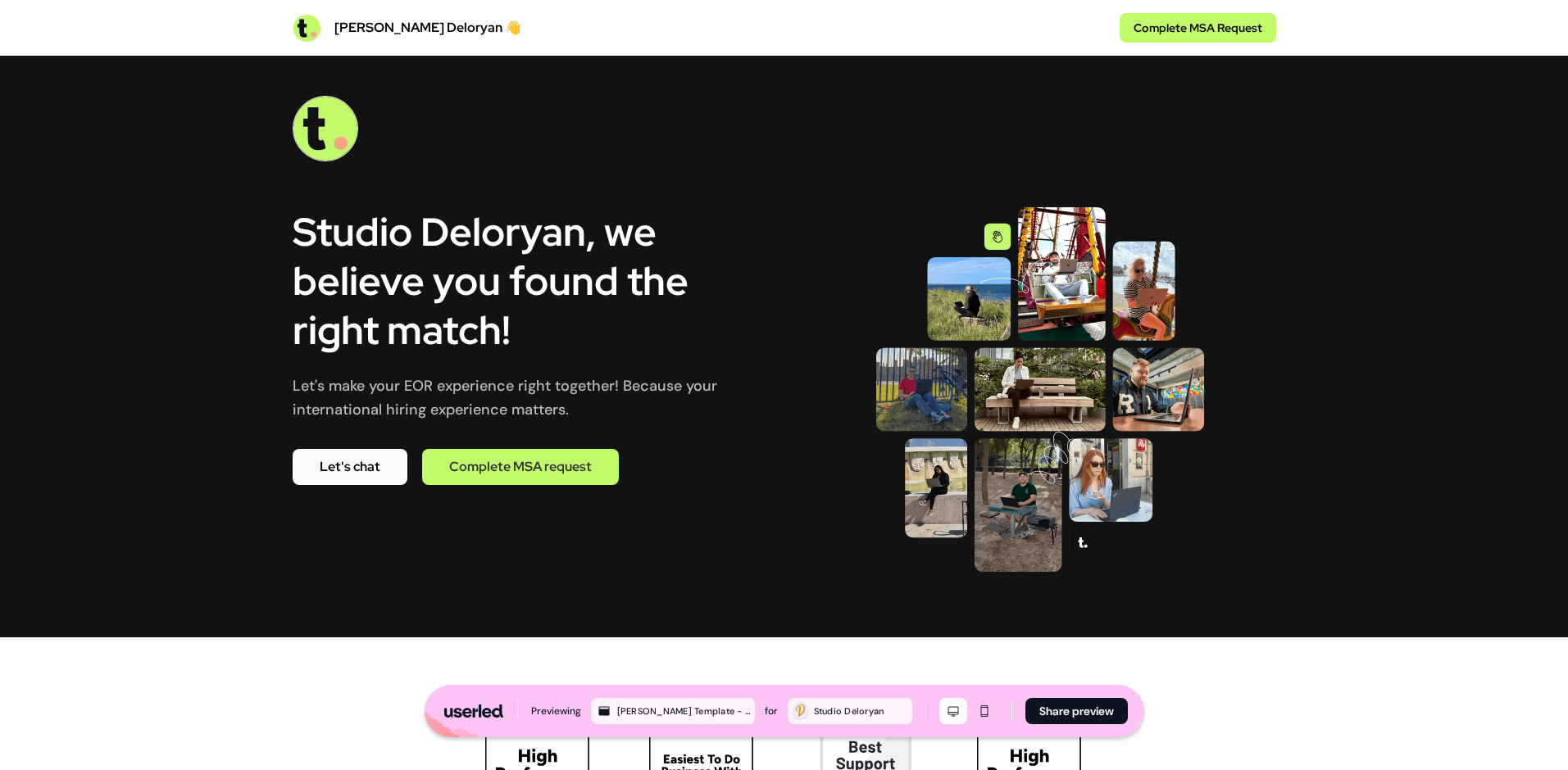
scroll to position [37, 0]
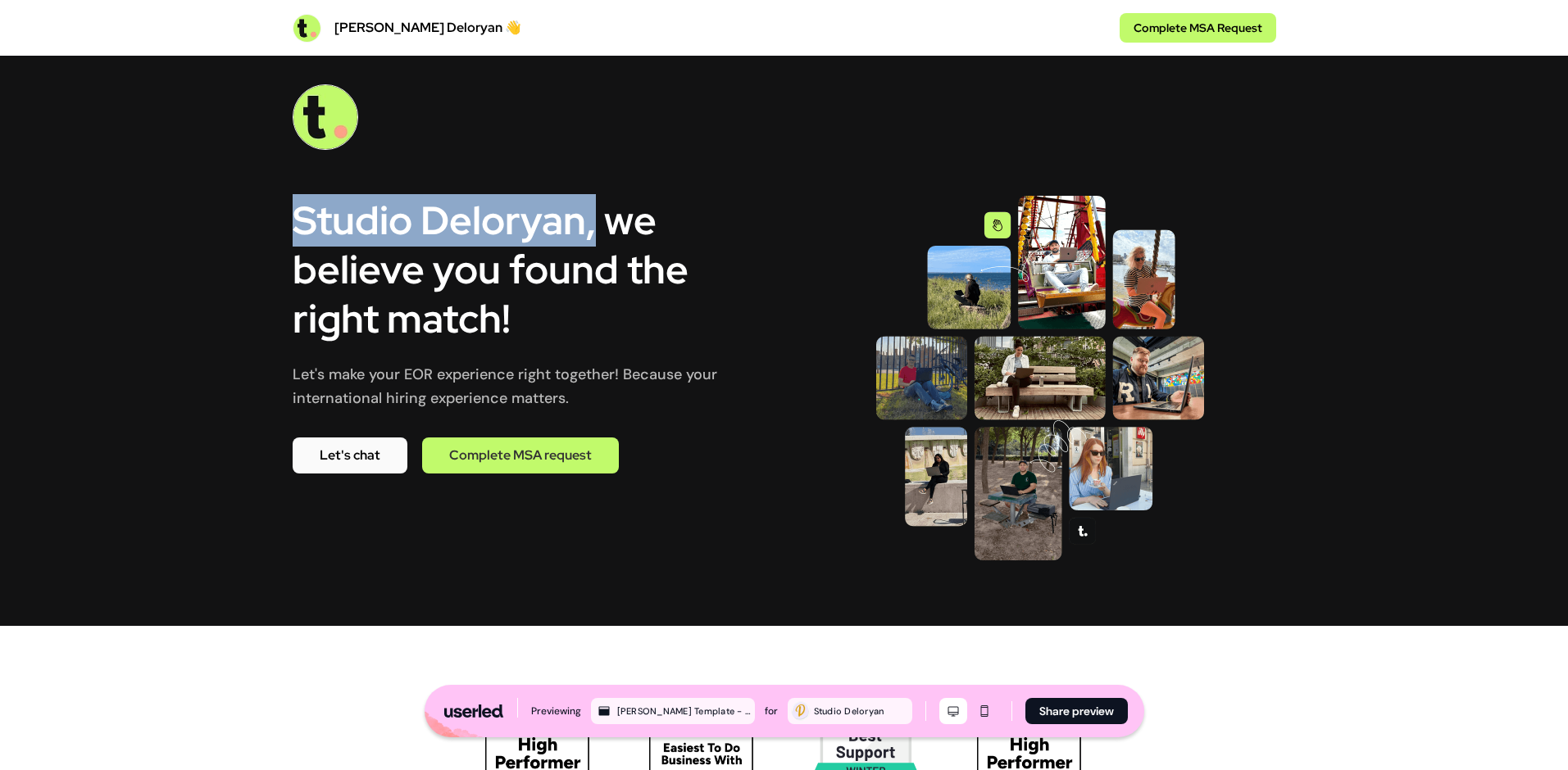
drag, startPoint x: 289, startPoint y: 214, endPoint x: 589, endPoint y: 228, distance: 300.3
click at [589, 228] on div "Studio Deloryan, we believe you found the right match! Let's make your EOR expe…" at bounding box center [784, 322] width 1082 height 607
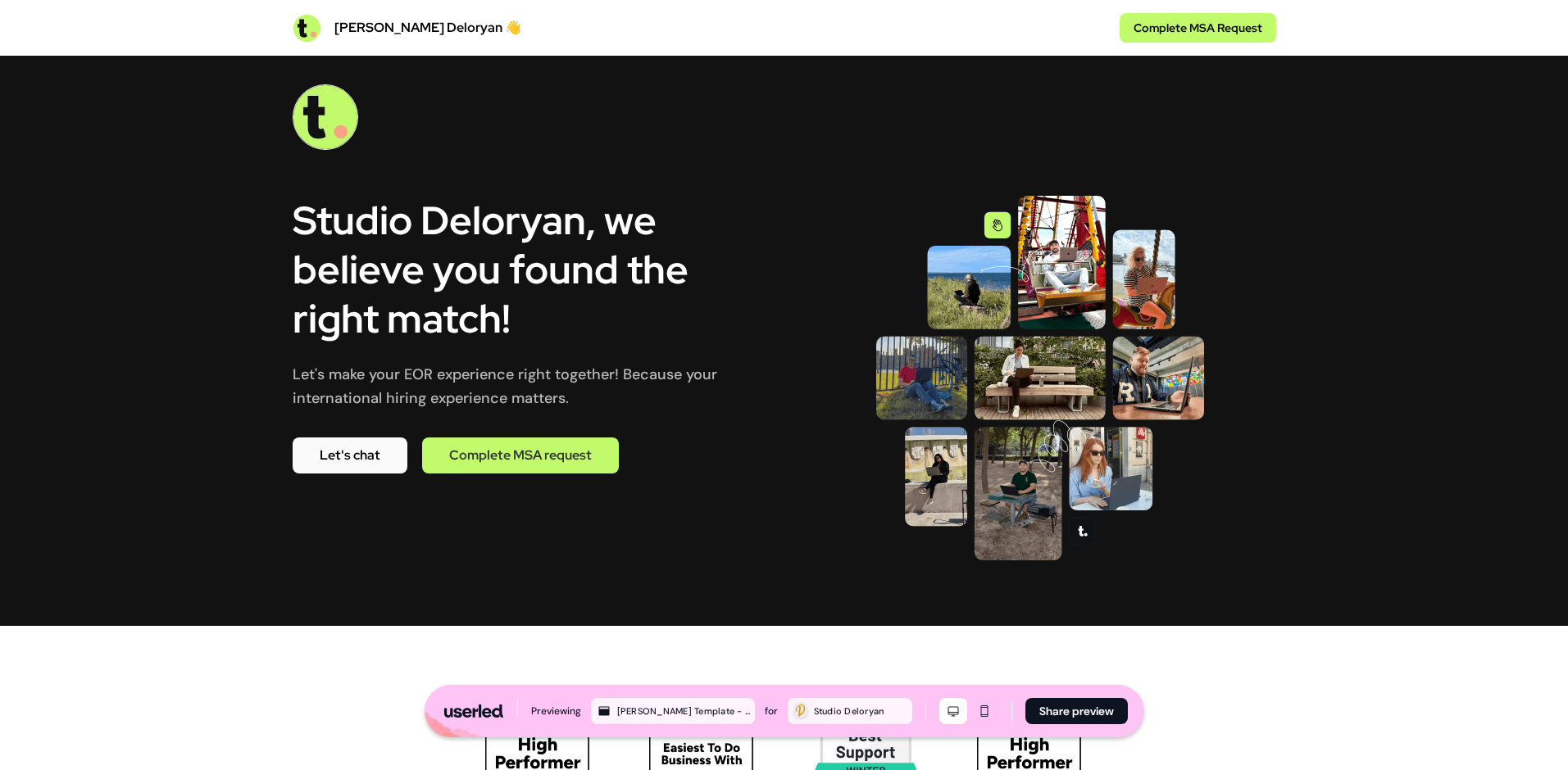
click at [261, 42] on div "Hey Studio Deloryan 👋 Complete MSA Request" at bounding box center [784, 27] width 1082 height 55
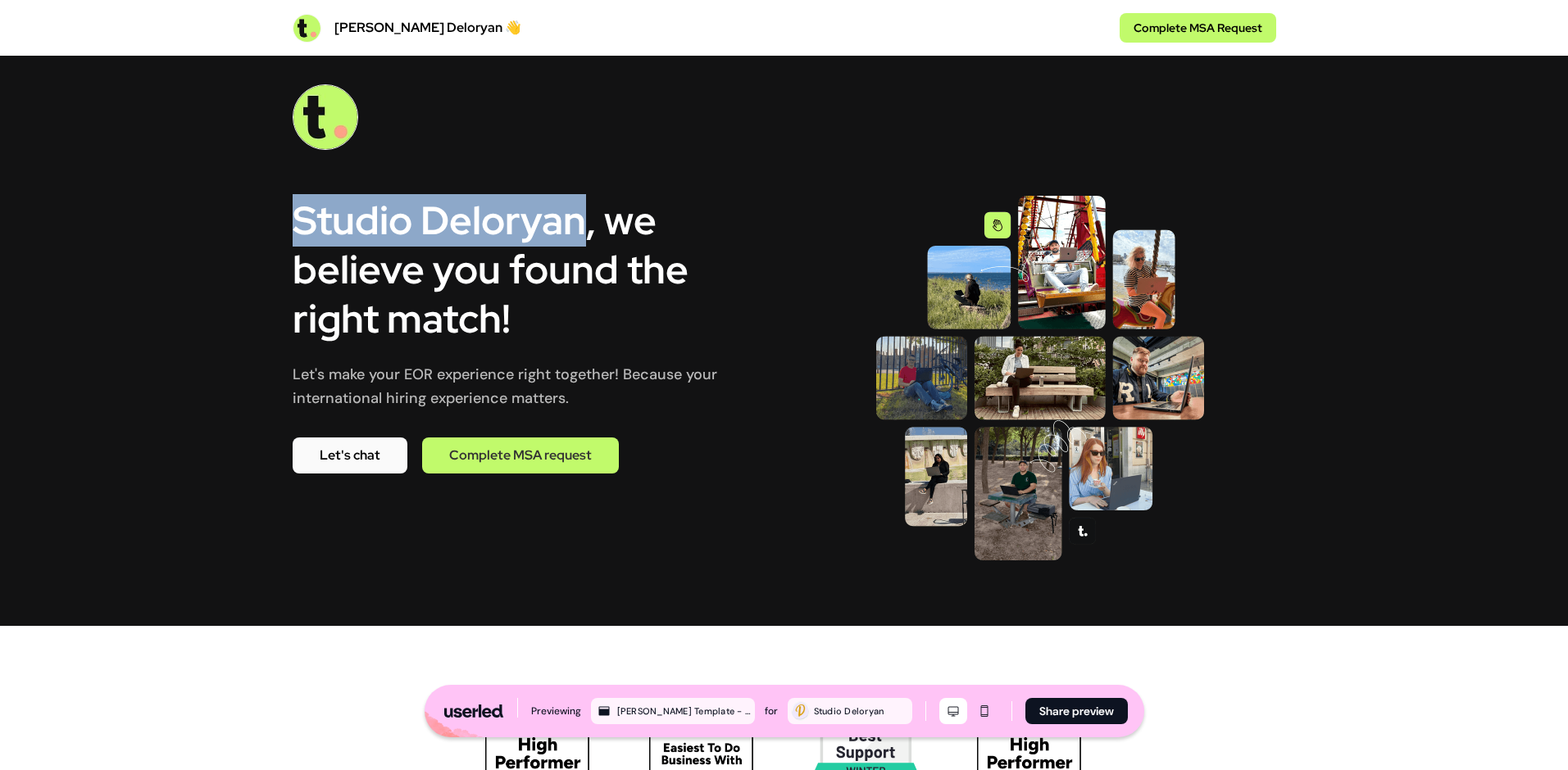
drag, startPoint x: 265, startPoint y: 220, endPoint x: 577, endPoint y: 229, distance: 312.1
click at [577, 229] on div "Studio Deloryan, we believe you found the right match! Let's make your EOR expe…" at bounding box center [784, 322] width 1082 height 607
click at [322, 125] on img at bounding box center [325, 118] width 66 height 66
click at [341, 111] on img at bounding box center [325, 118] width 66 height 66
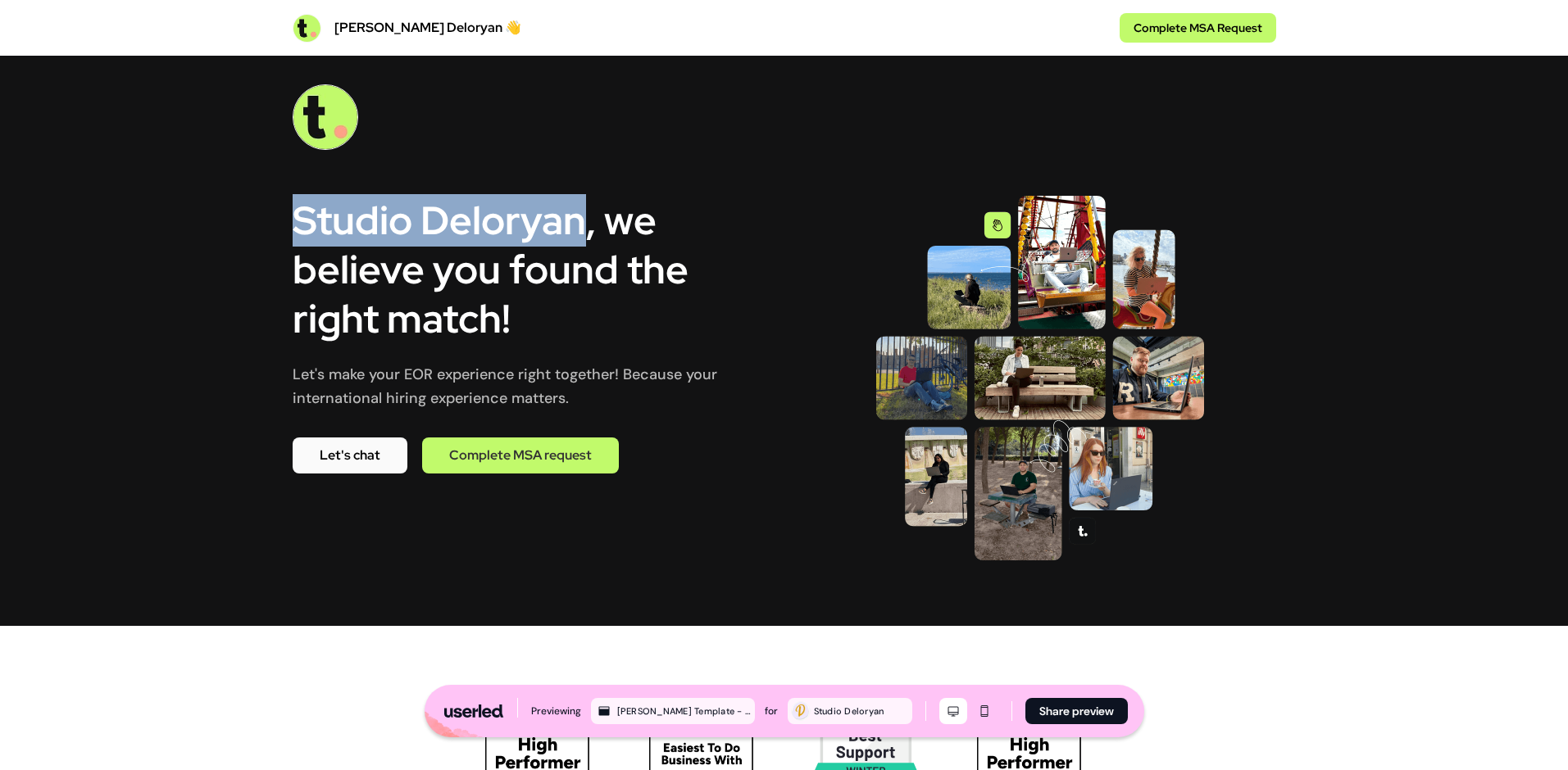
click at [341, 111] on img at bounding box center [325, 118] width 66 height 66
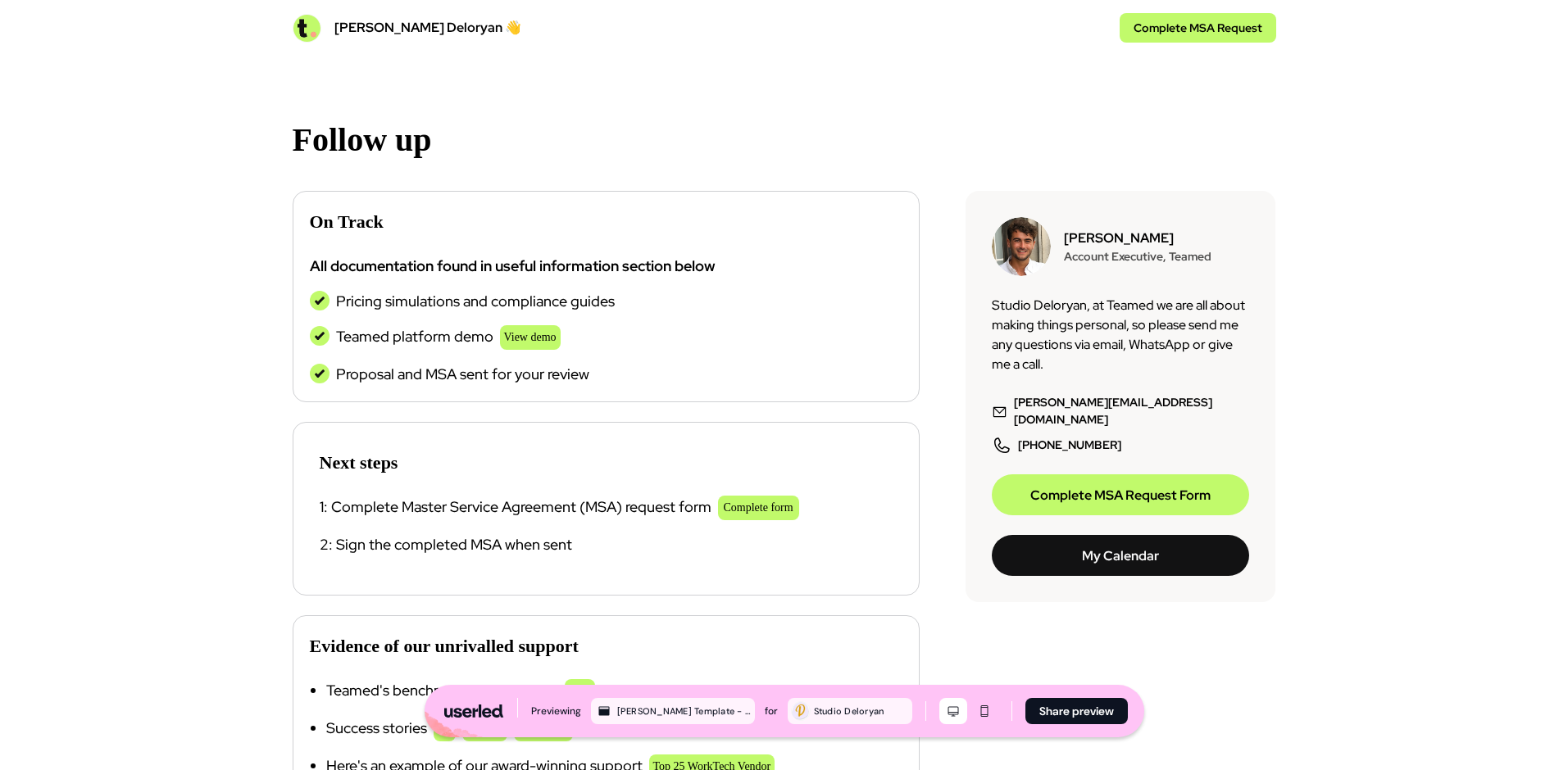
scroll to position [856, 0]
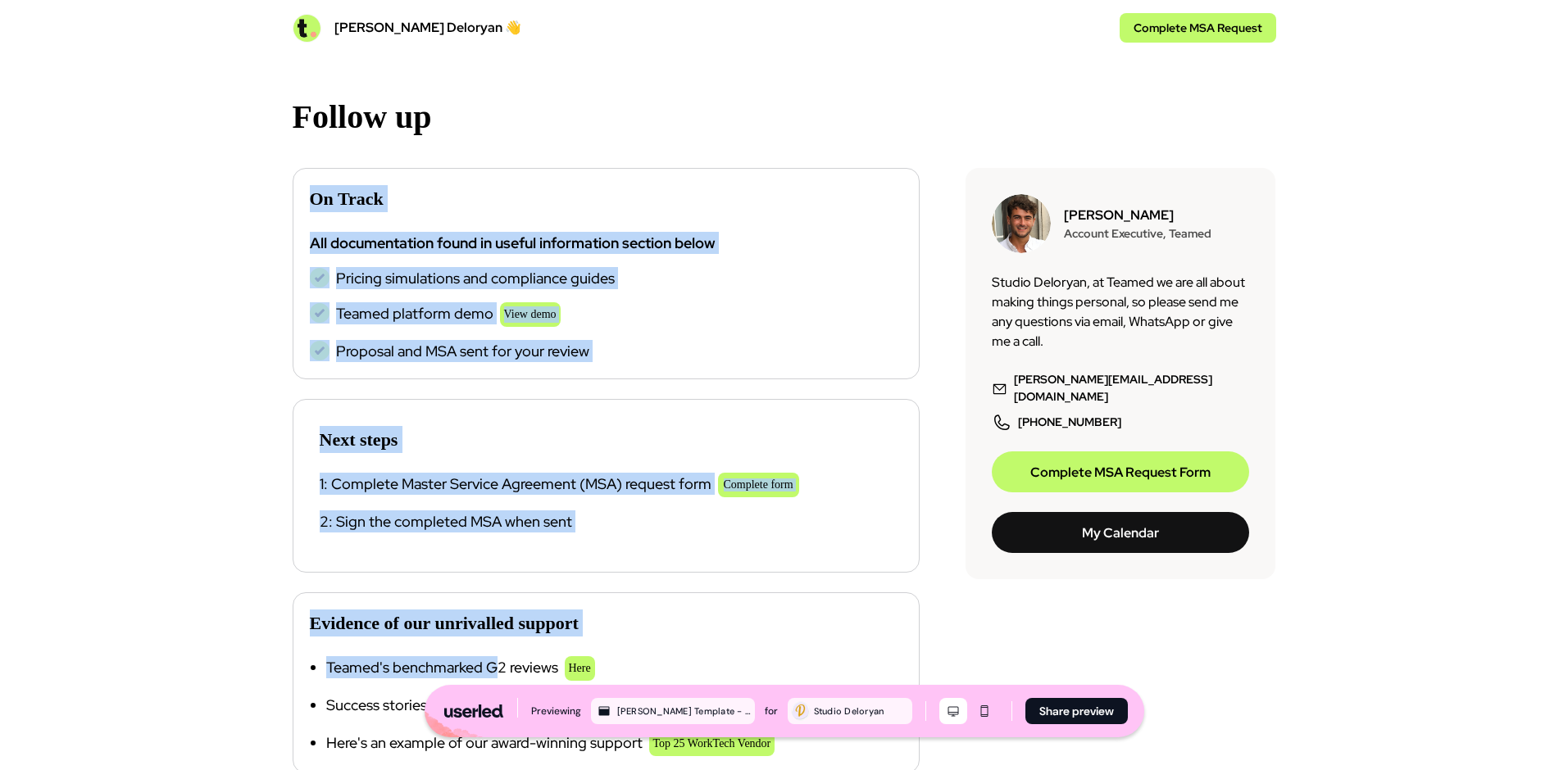
drag, startPoint x: 308, startPoint y: 194, endPoint x: 498, endPoint y: 671, distance: 513.4
click at [497, 674] on div "On Track All documentation found in useful information section below Pricing si…" at bounding box center [615, 471] width 646 height 605
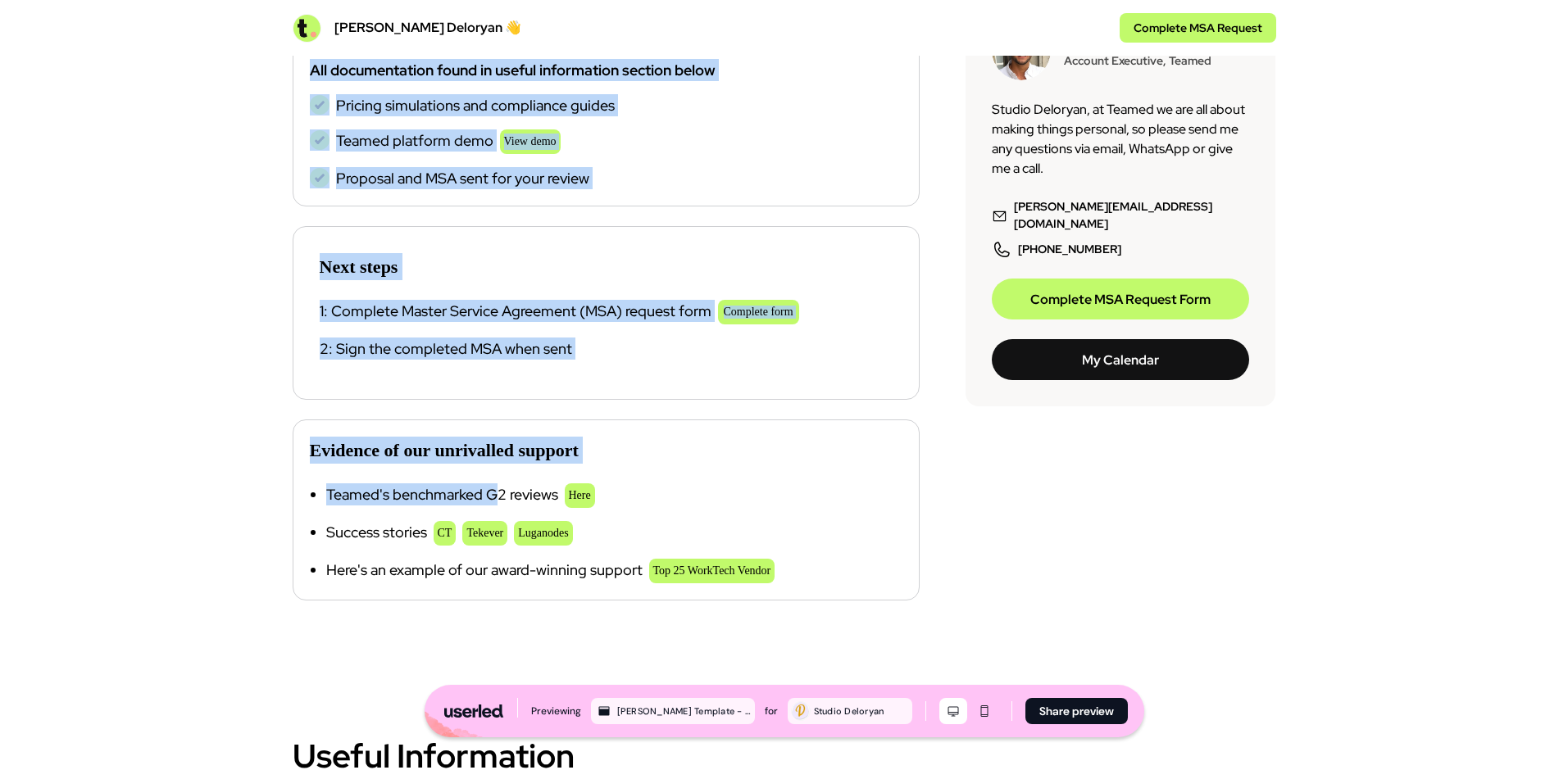
scroll to position [1058, 0]
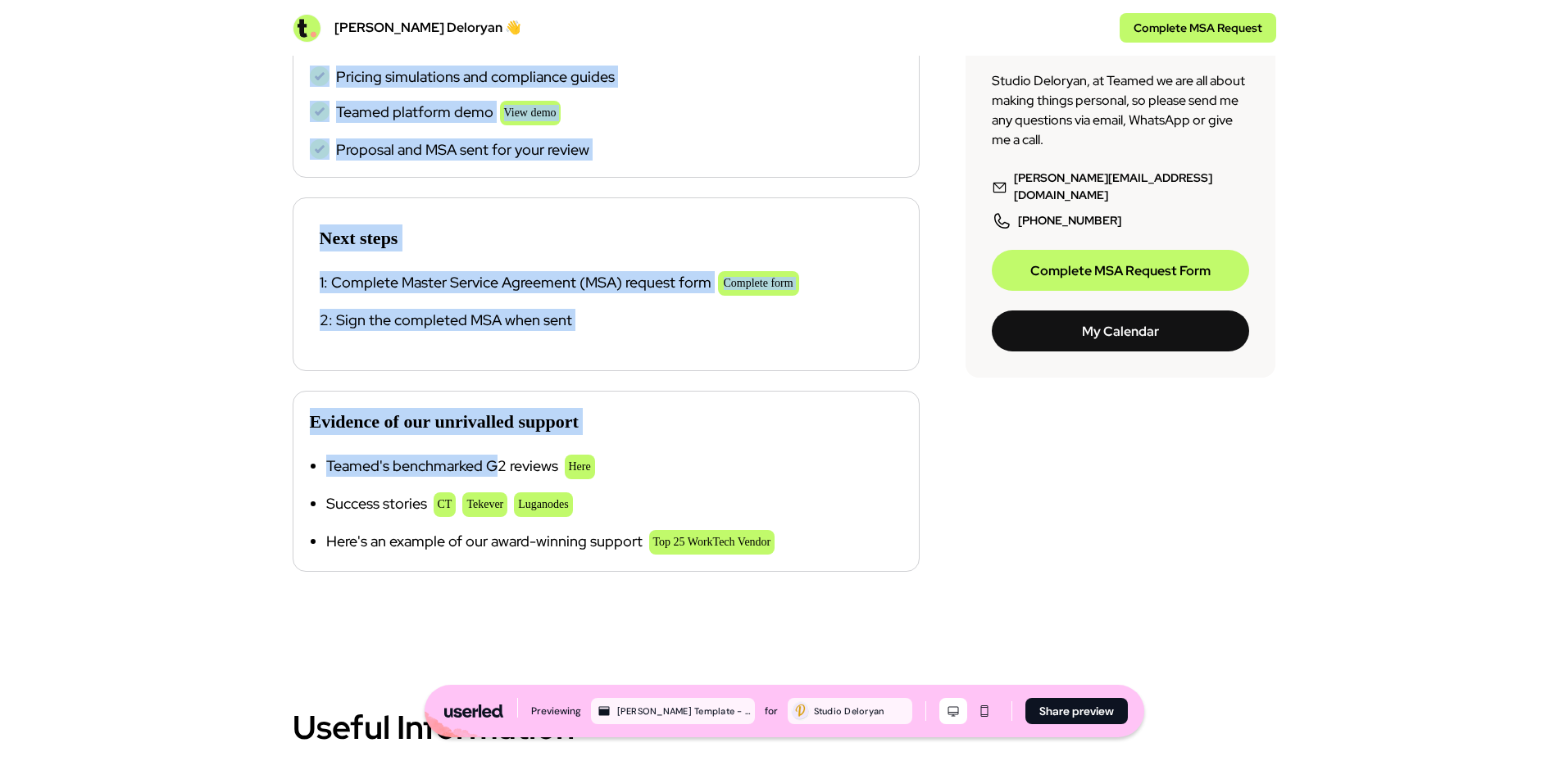
click at [661, 160] on div "Proposal and MSA sent for your review" at bounding box center [606, 149] width 593 height 23
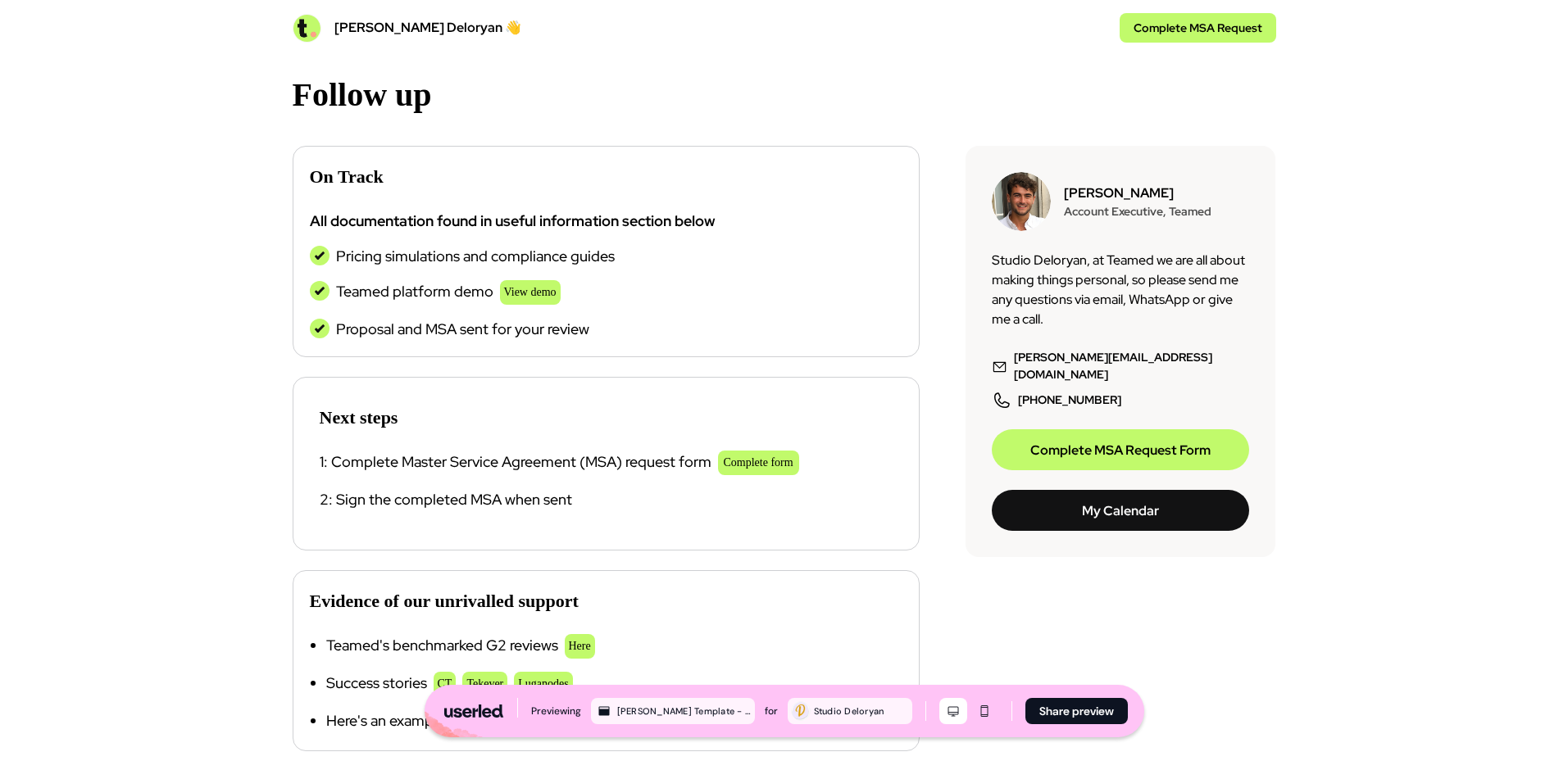
scroll to position [881, 0]
